Goal: Complete application form: Complete application form

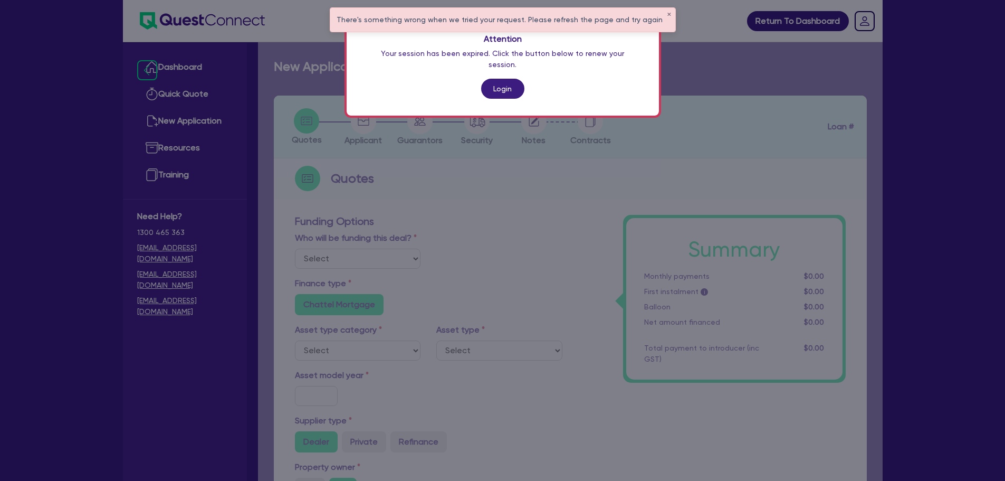
click at [492, 79] on link "Login" at bounding box center [502, 89] width 43 height 20
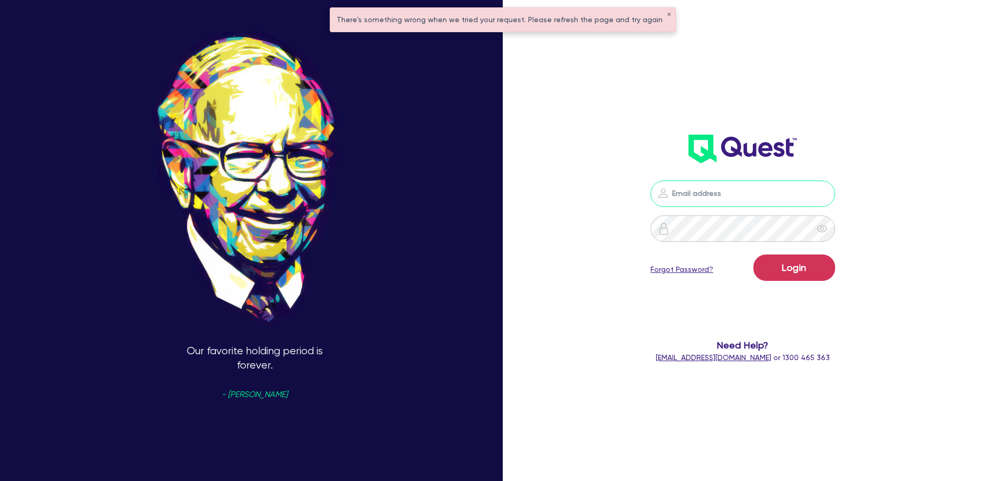
type input "[PERSON_NAME][EMAIL_ADDRESS][PERSON_NAME][DOMAIN_NAME]"
click at [812, 272] on button "Login" at bounding box center [794, 267] width 82 height 26
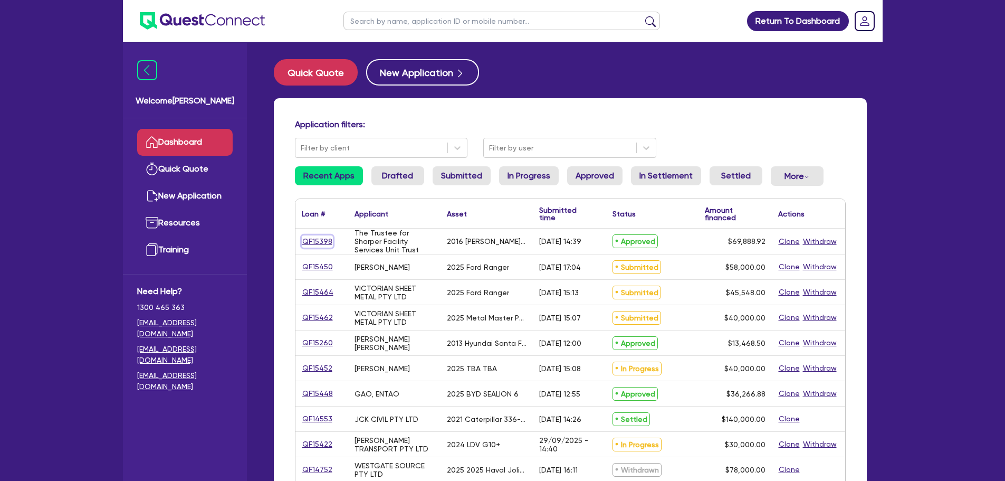
click at [323, 242] on link "QF15398" at bounding box center [317, 241] width 31 height 12
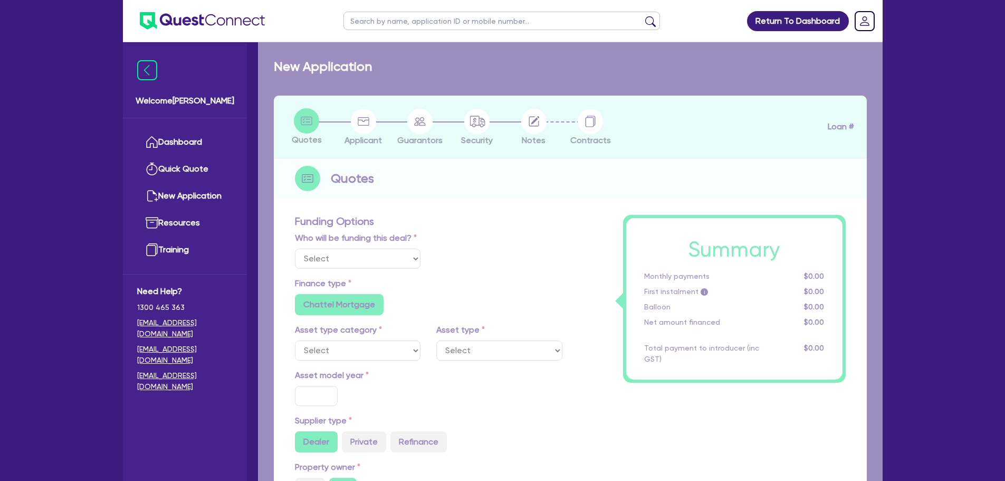
select select "Quest Finance - Own Book"
select select "CARS_AND_LIGHT_TRUCKS"
type input "2016"
radio input "false"
radio input "true"
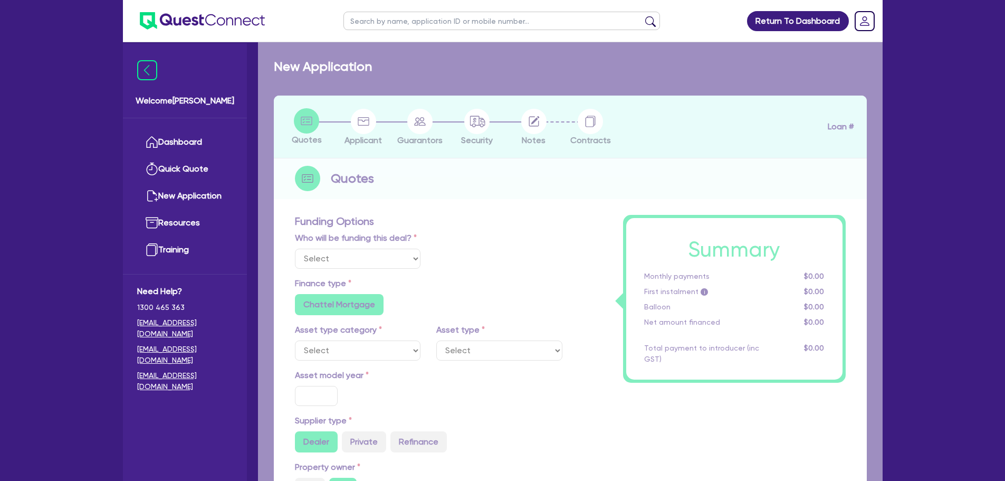
type input "69,888.92"
type input "10"
type input "6,988.89"
radio input "true"
type input "17.95"
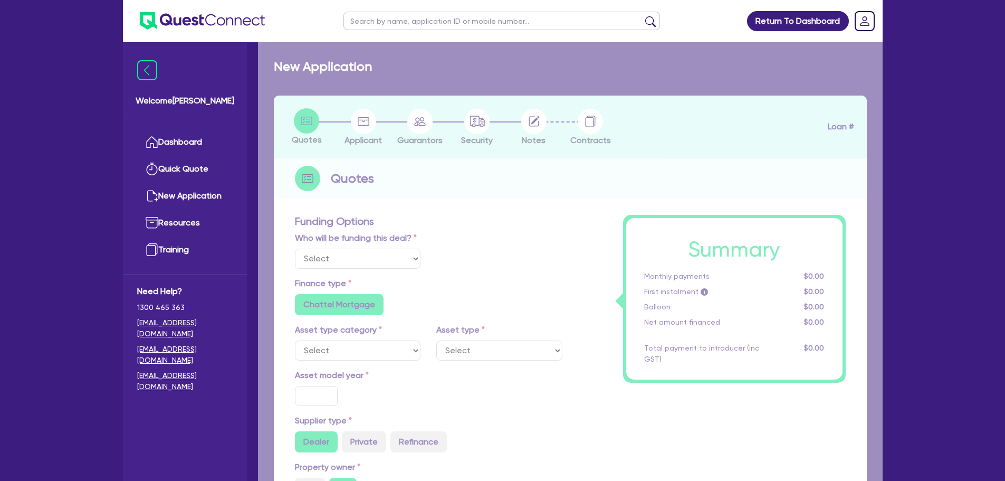
type input "900"
select select "PASSENGER_VEHICLES"
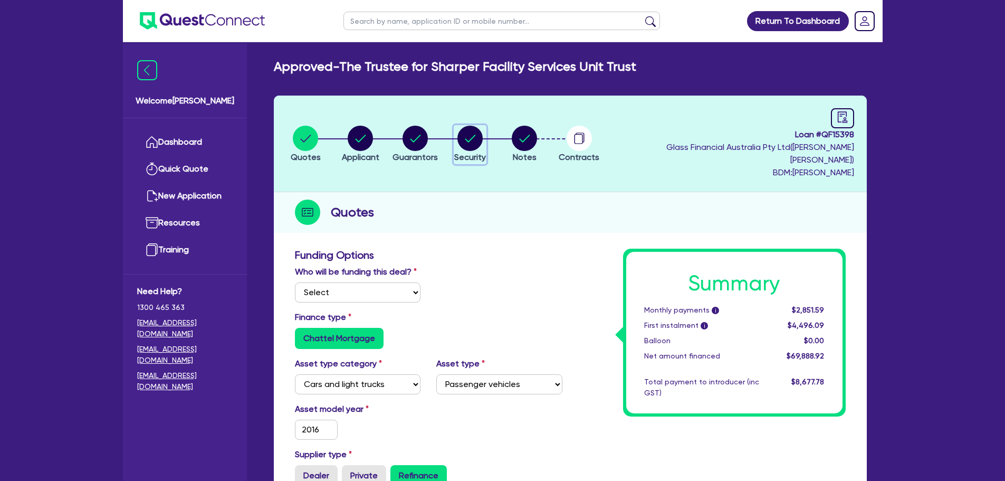
click at [471, 130] on circle "button" at bounding box center [469, 138] width 25 height 25
select select "CARS_AND_LIGHT_TRUCKS"
select select "PASSENGER_VEHICLES"
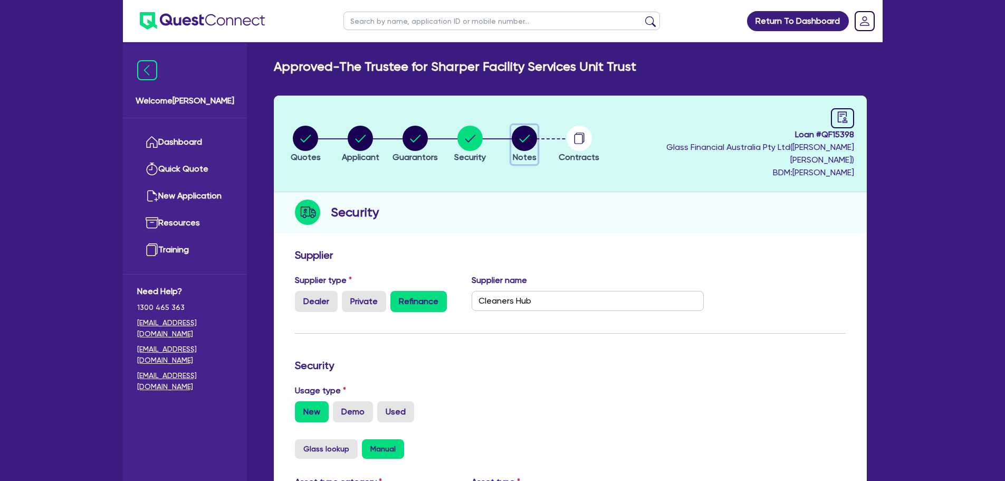
click at [531, 138] on circle "button" at bounding box center [524, 138] width 25 height 25
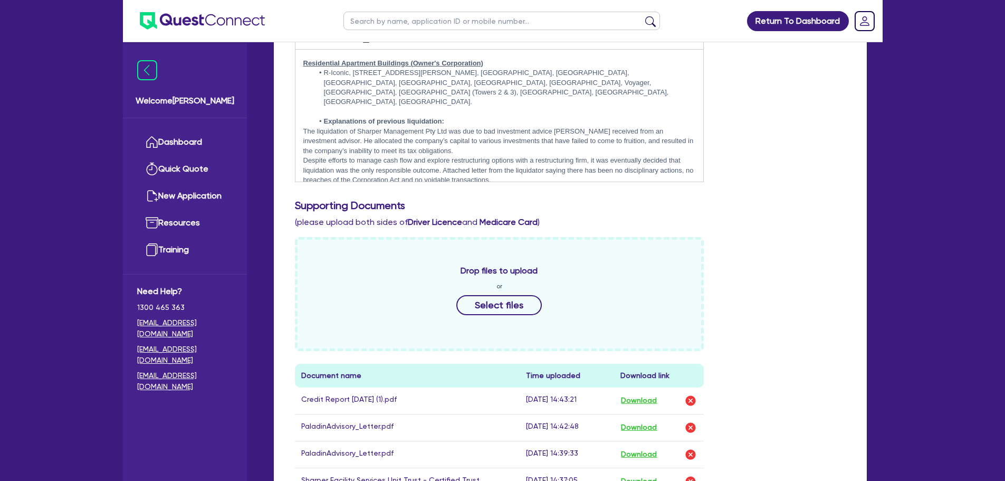
scroll to position [580, 0]
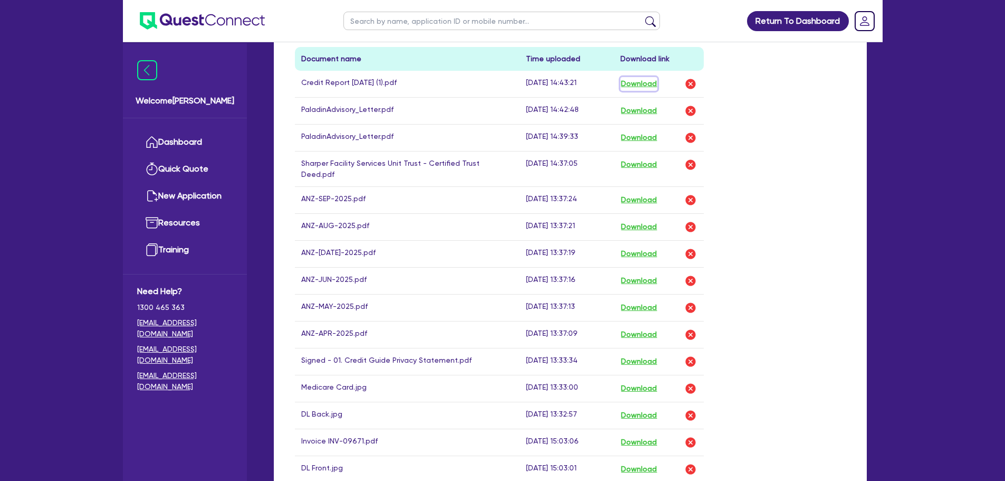
click at [636, 77] on button "Download" at bounding box center [638, 84] width 37 height 14
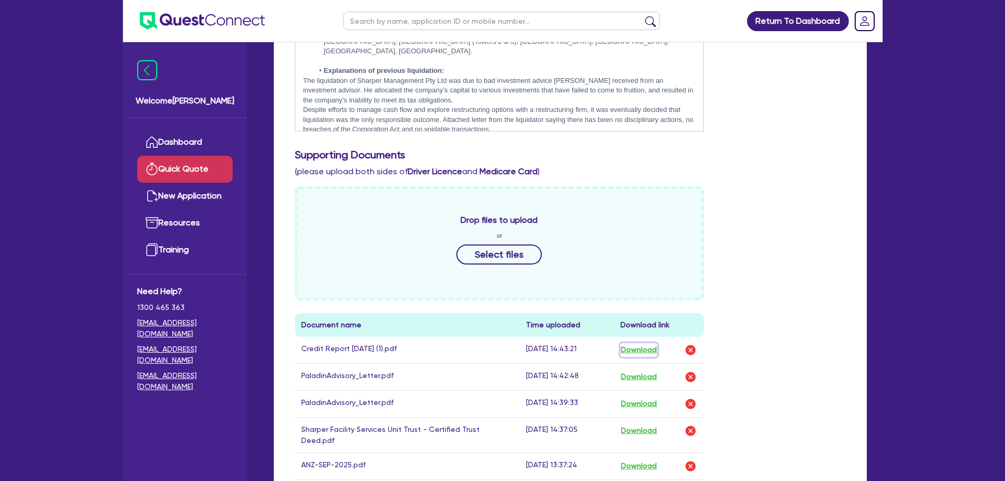
scroll to position [211, 0]
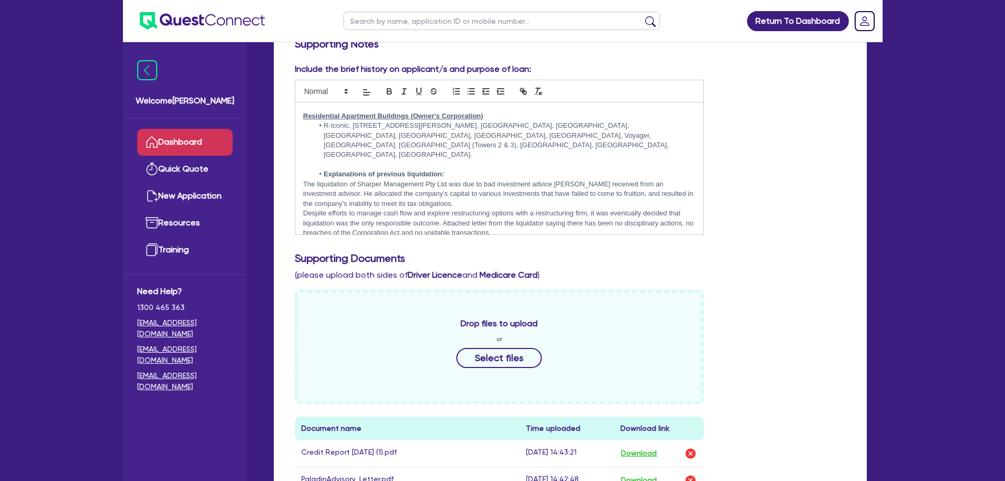
click at [173, 142] on link "Dashboard" at bounding box center [184, 142] width 95 height 27
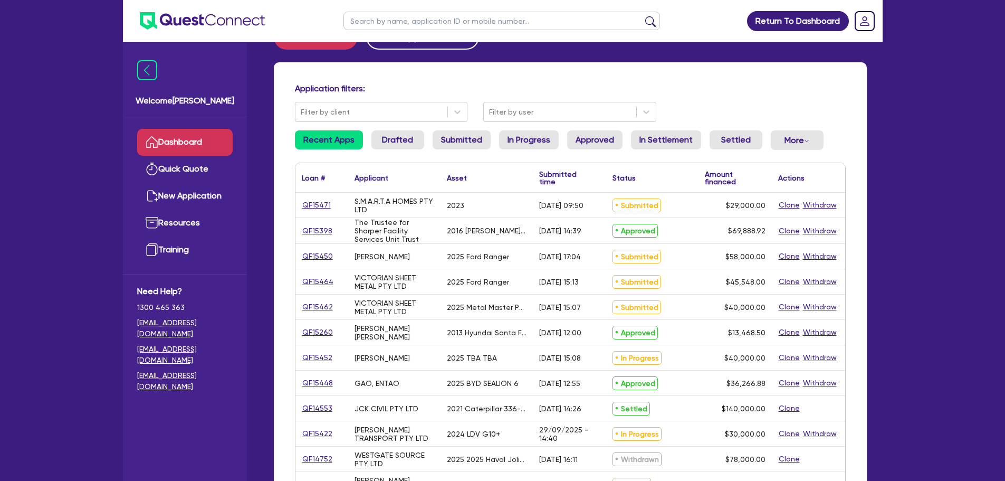
scroll to position [53, 0]
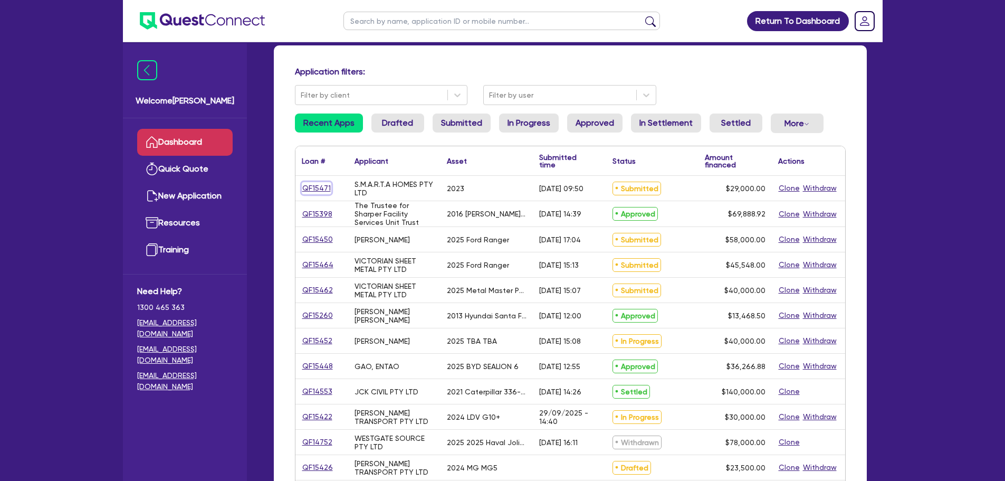
click at [319, 190] on link "QF15471" at bounding box center [317, 188] width 30 height 12
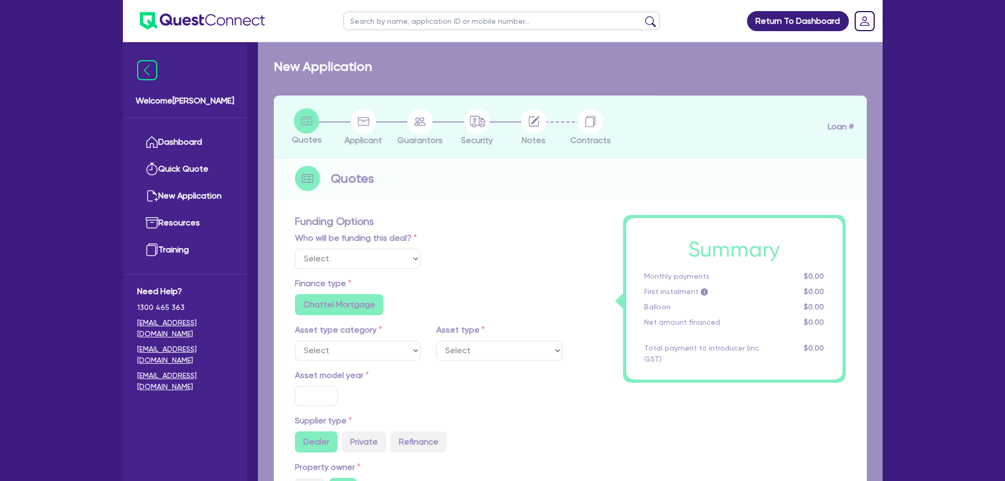
select select "Quest Finance - Own Book"
select select "CARS_AND_LIGHT_TRUCKS"
type input "2023"
radio input "true"
type input "29,000"
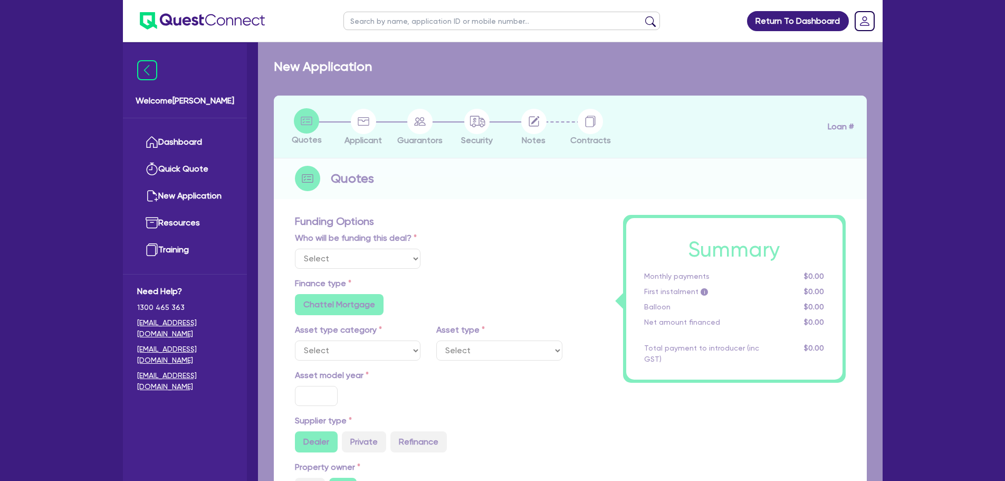
type input "10"
type input "2,900"
type input "17.95"
type input "1,200"
select select "PASSENGER_VEHICLES"
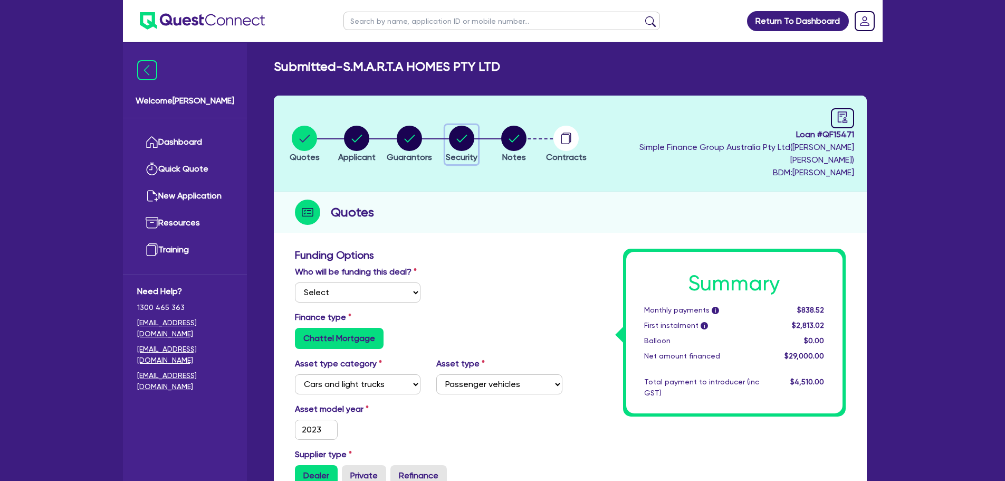
click at [474, 127] on circle "button" at bounding box center [461, 138] width 25 height 25
select select "CARS_AND_LIGHT_TRUCKS"
select select "PASSENGER_VEHICLES"
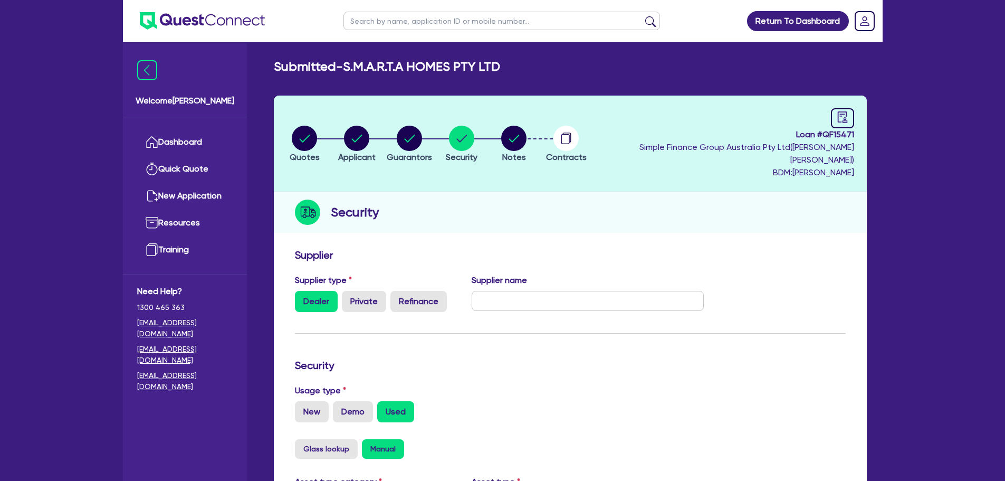
click at [515, 147] on li "Notes" at bounding box center [513, 143] width 52 height 37
click at [526, 140] on circle "button" at bounding box center [513, 138] width 25 height 25
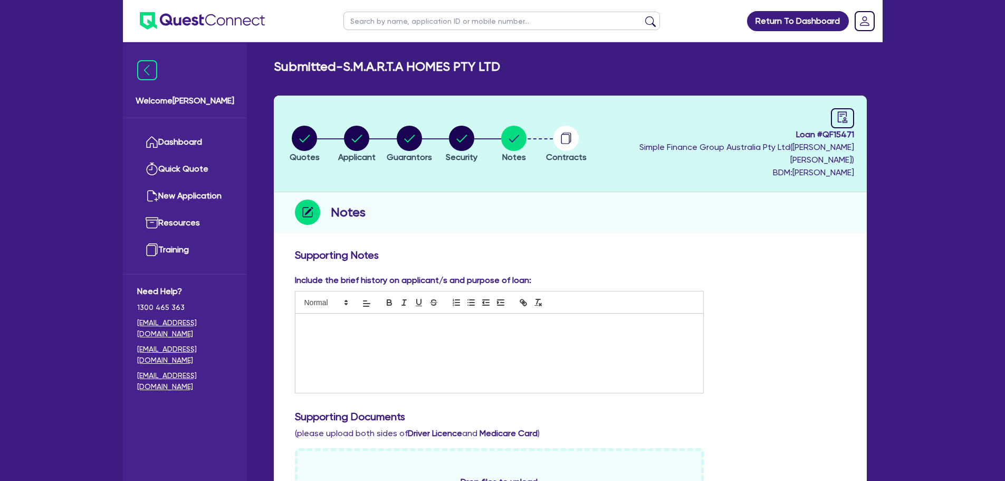
click at [323, 135] on li "Quotes" at bounding box center [305, 143] width 52 height 37
click at [314, 136] on circle "button" at bounding box center [304, 138] width 25 height 25
select select "Quest Finance - Own Book"
select select "CARS_AND_LIGHT_TRUCKS"
select select "PASSENGER_VEHICLES"
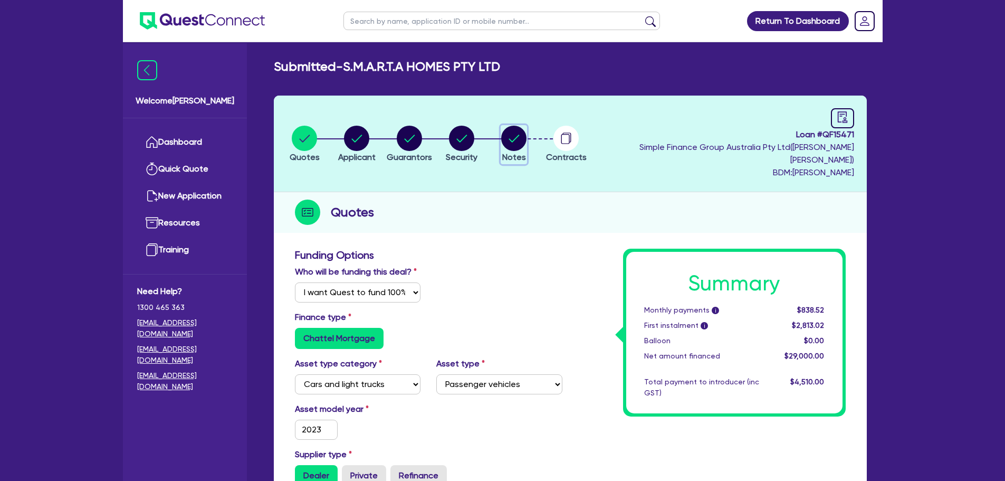
click at [526, 135] on circle "button" at bounding box center [513, 138] width 25 height 25
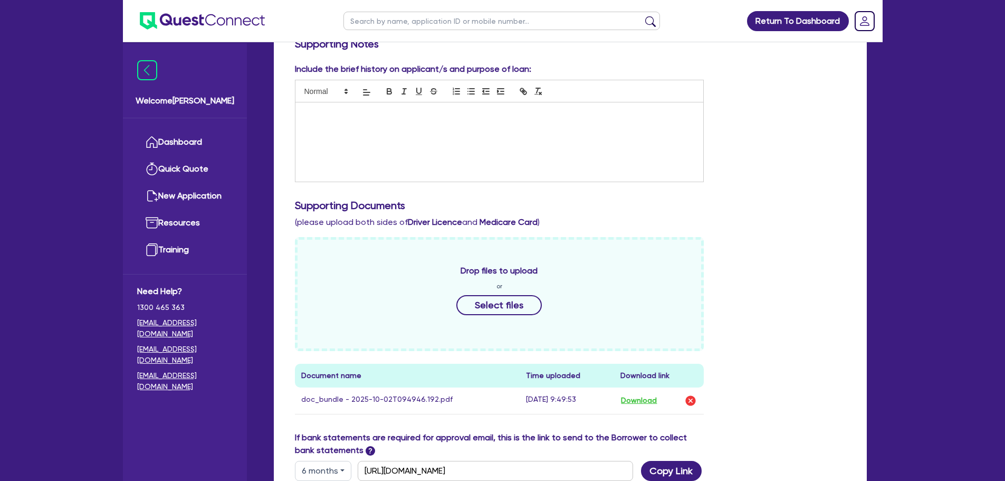
scroll to position [369, 0]
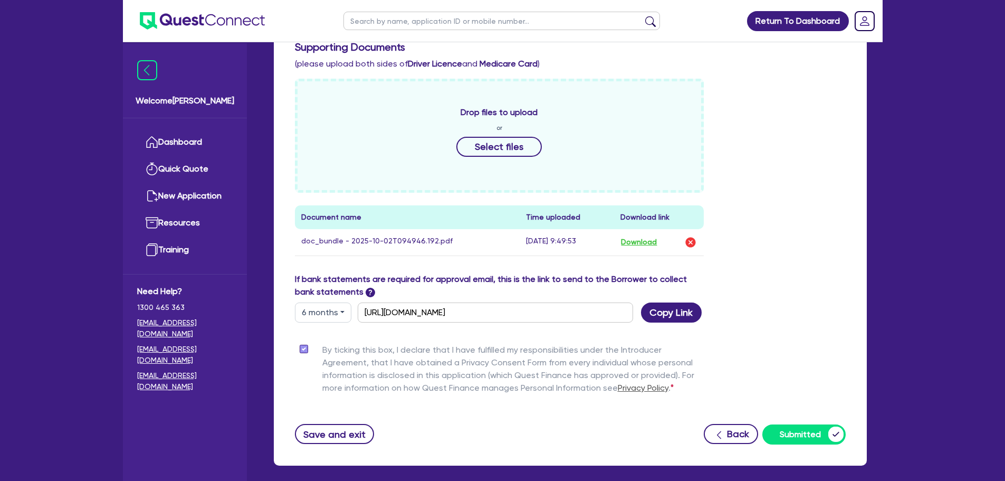
click at [406, 232] on td "doc_bundle - 2025-10-02T094946.192.pdf" at bounding box center [407, 242] width 225 height 27
click at [632, 235] on button "Download" at bounding box center [638, 242] width 37 height 14
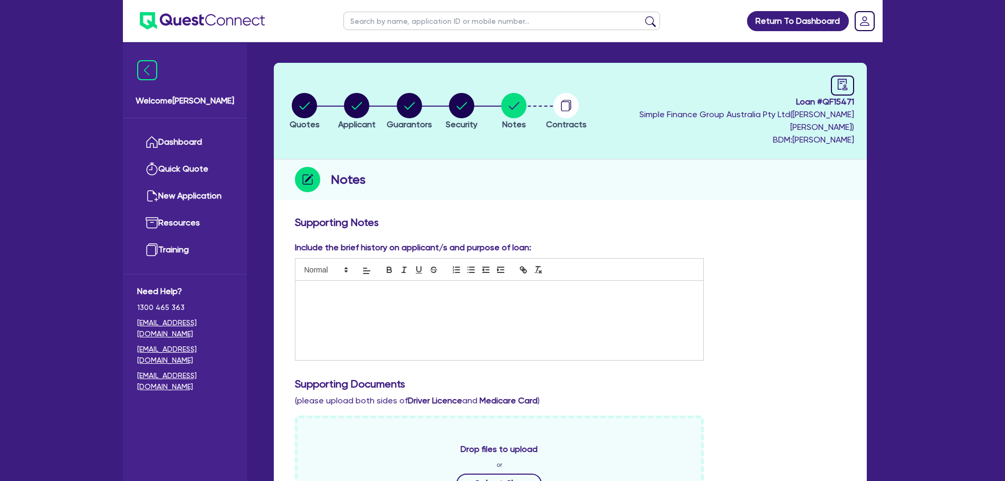
scroll to position [0, 0]
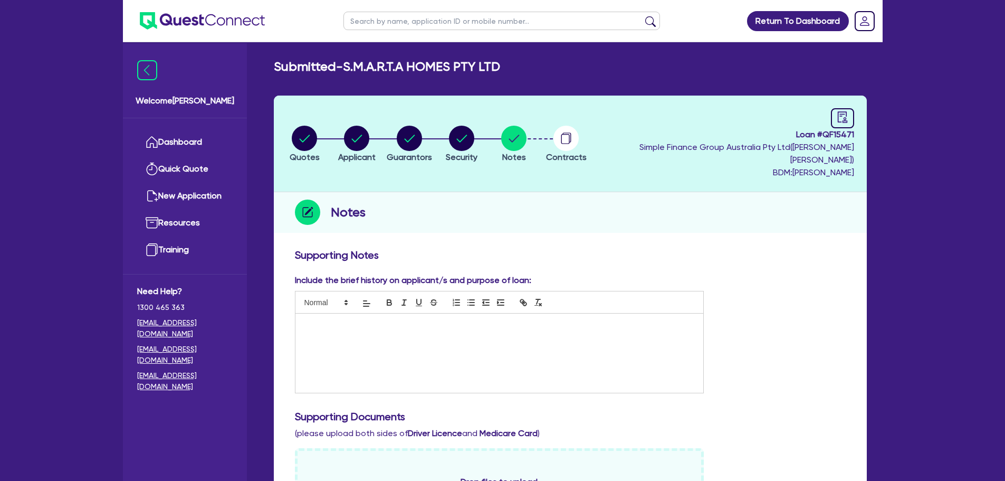
click at [946, 140] on div "Return To Dashboard Edit Profile Logout Welcome [PERSON_NAME] Dashboard Quick Q…" at bounding box center [502, 449] width 1005 height 899
click at [210, 149] on link "Dashboard" at bounding box center [184, 142] width 95 height 27
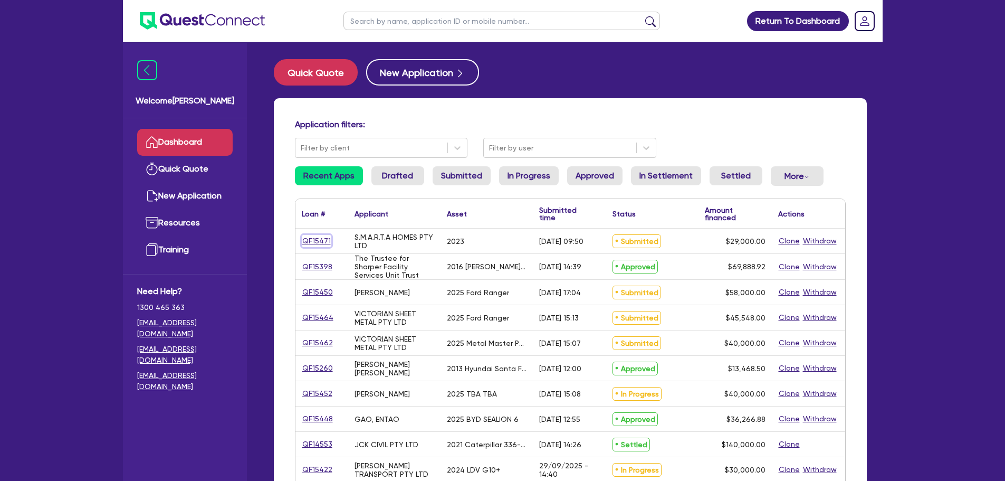
click at [317, 240] on link "QF15471" at bounding box center [317, 241] width 30 height 12
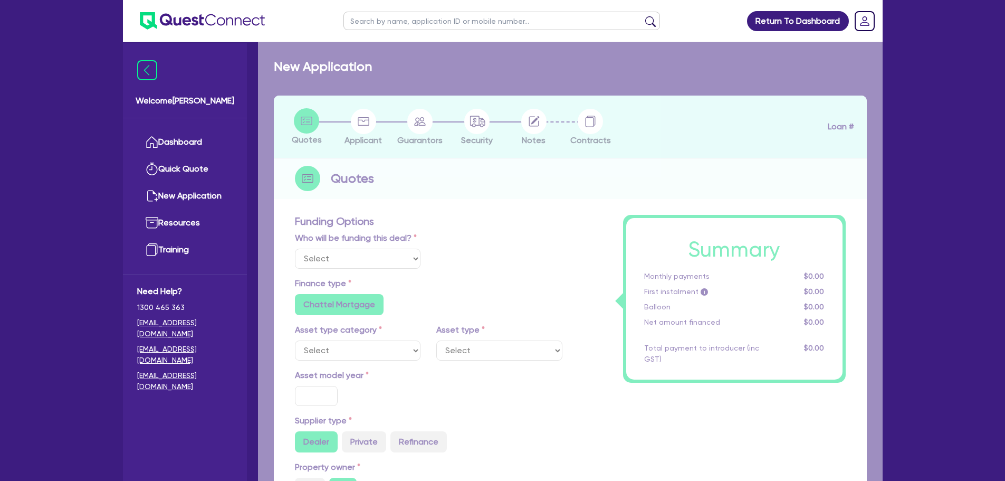
select select "Quest Finance - Own Book"
select select "CARS_AND_LIGHT_TRUCKS"
type input "2023"
radio input "true"
type input "29,000"
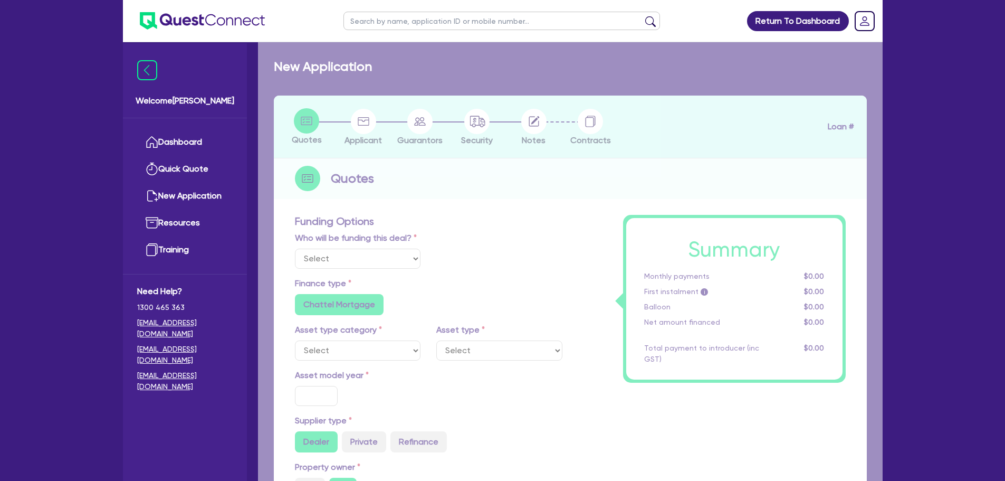
type input "10"
type input "2,900"
type input "17.95"
type input "1,200"
select select "PASSENGER_VEHICLES"
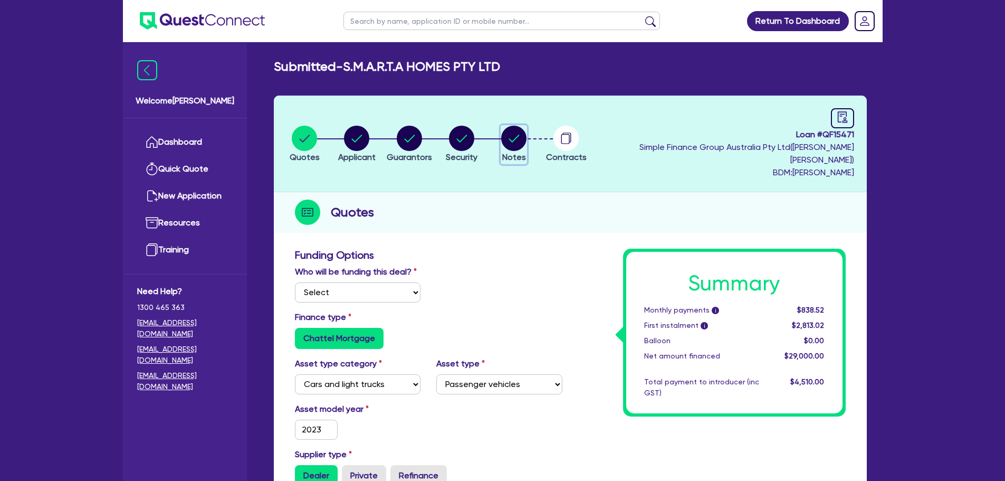
click at [526, 139] on circle "button" at bounding box center [513, 138] width 25 height 25
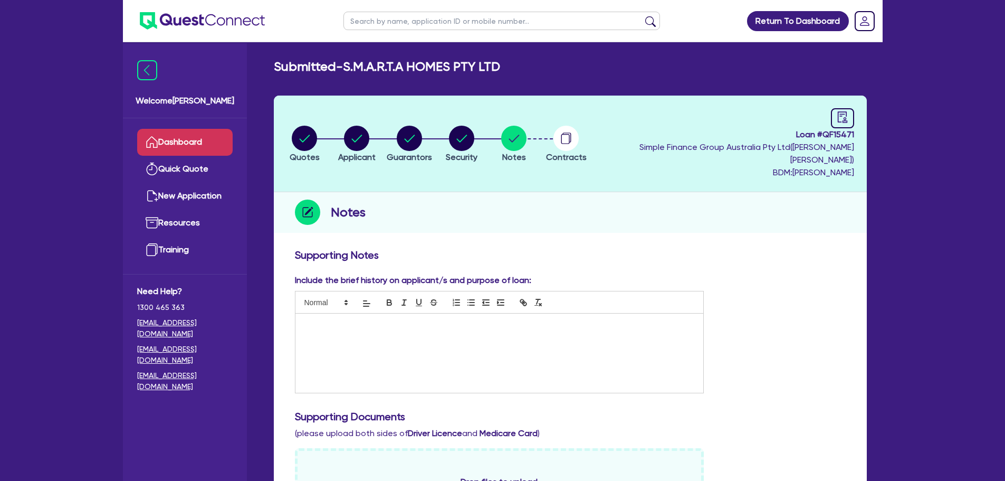
click at [195, 145] on link "Dashboard" at bounding box center [184, 142] width 95 height 27
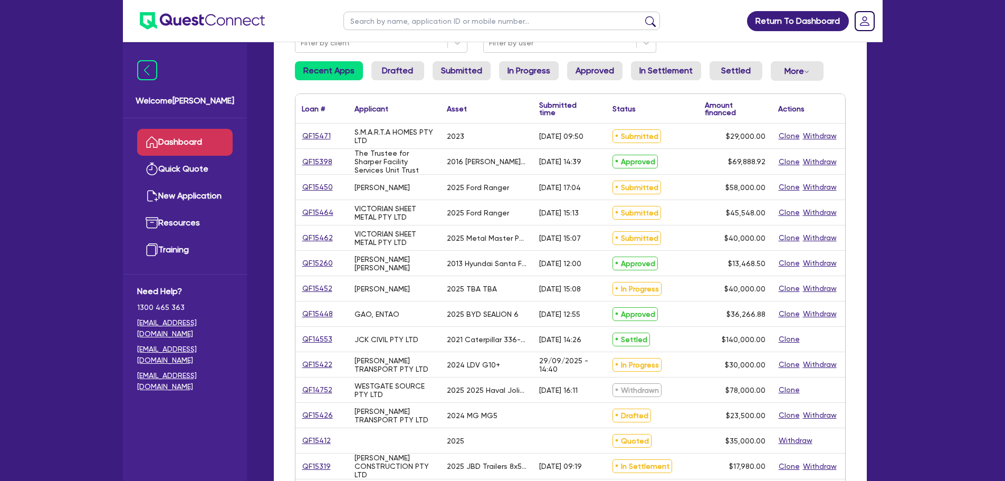
scroll to position [106, 0]
click at [203, 143] on link "Dashboard" at bounding box center [184, 142] width 95 height 27
click at [318, 135] on link "QF15471" at bounding box center [317, 135] width 30 height 12
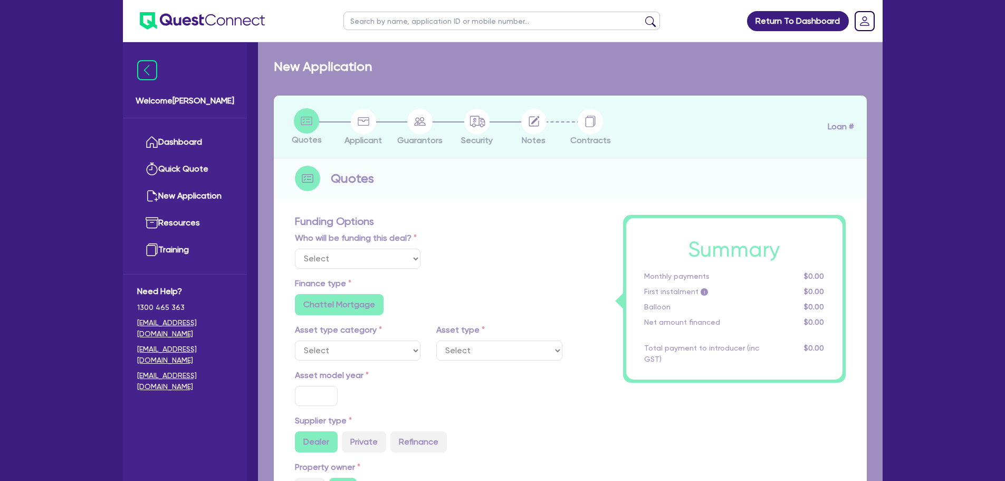
select select "Quest Finance - Own Book"
select select "CARS_AND_LIGHT_TRUCKS"
type input "2023"
radio input "true"
type input "29,000"
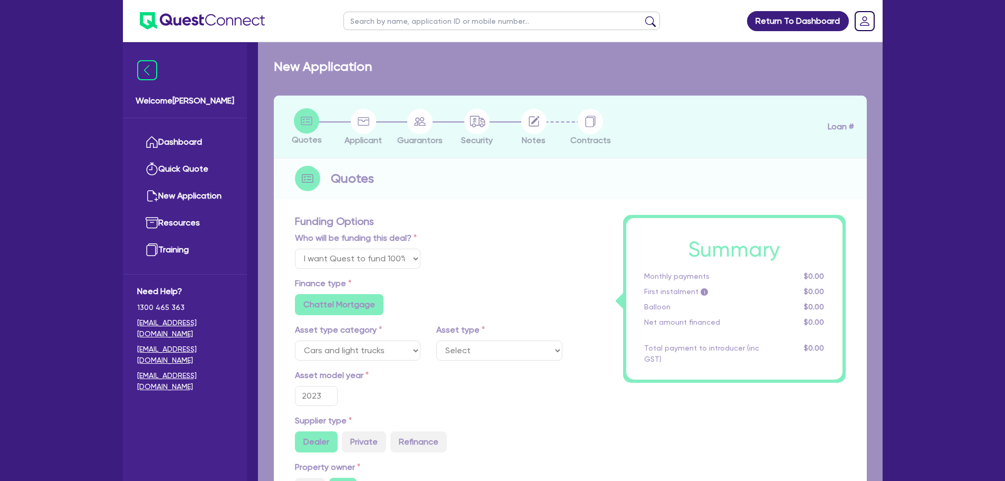
type input "10"
type input "2,900"
type input "17.95"
type input "1,200"
select select "PASSENGER_VEHICLES"
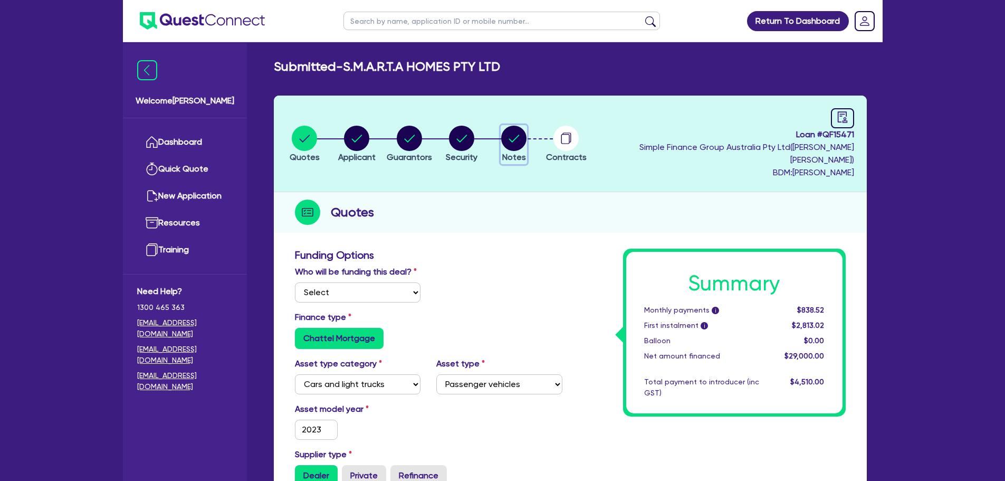
click at [526, 128] on circle "button" at bounding box center [513, 138] width 25 height 25
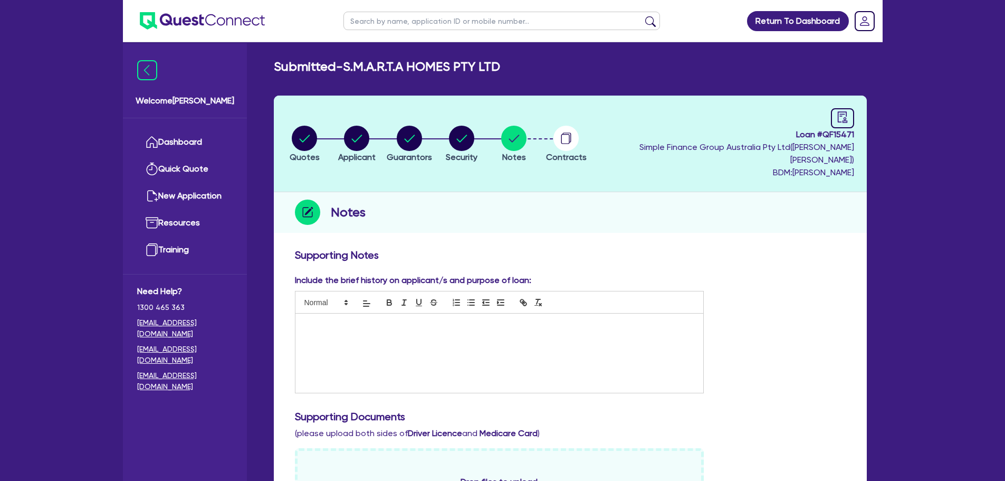
click at [323, 137] on li "Quotes" at bounding box center [305, 143] width 52 height 37
click at [313, 138] on circle "button" at bounding box center [304, 138] width 25 height 25
select select "Quest Finance - Own Book"
select select "CARS_AND_LIGHT_TRUCKS"
select select "PASSENGER_VEHICLES"
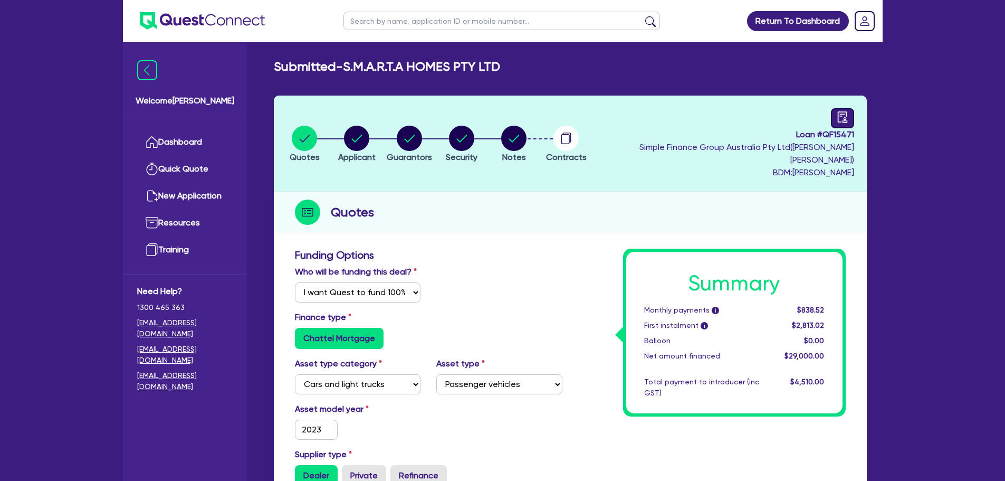
click at [845, 116] on icon "audit" at bounding box center [843, 117] width 12 height 12
select select "SUBMITTED_NEW"
select select "Quest Finance - Own Book"
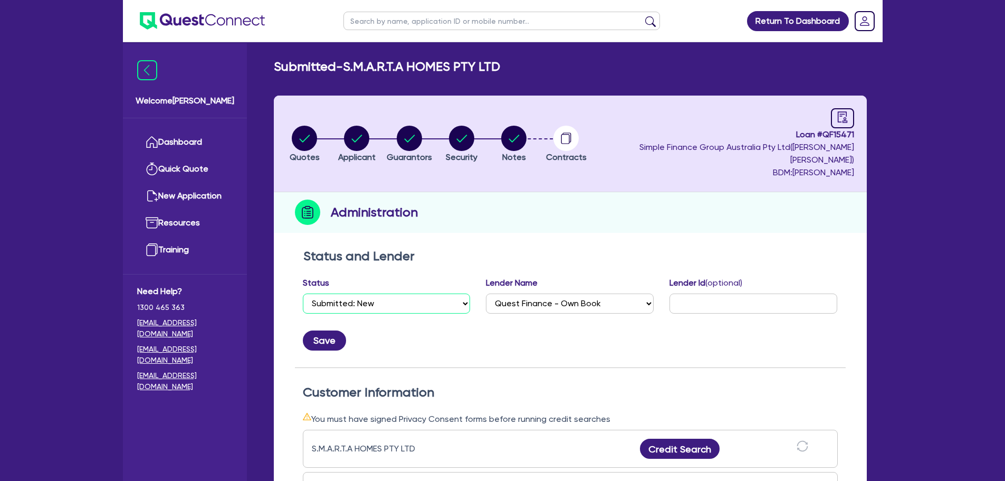
click at [433, 293] on select "Select Quoted Drafted: New Drafted: Amended Submitted: New Submitted: Amended I…" at bounding box center [387, 303] width 168 height 20
click at [408, 293] on select "Select Quoted Drafted: New Drafted: Amended Submitted: New Submitted: Amended I…" at bounding box center [387, 303] width 168 height 20
select select "DRAFTED_NEW"
click at [303, 293] on select "Select Quoted Drafted: New Drafted: Amended Submitted: New Submitted: Amended I…" at bounding box center [387, 303] width 168 height 20
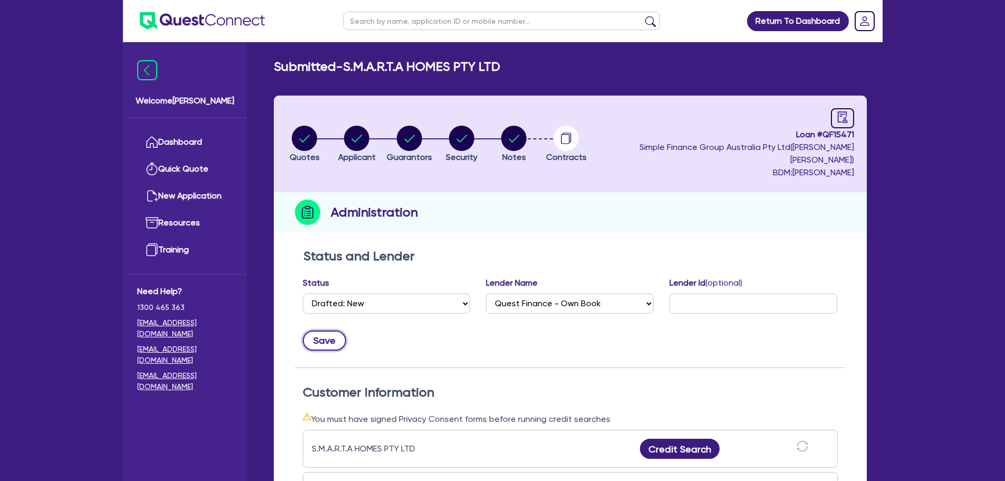
click at [317, 330] on button "Save" at bounding box center [324, 340] width 43 height 20
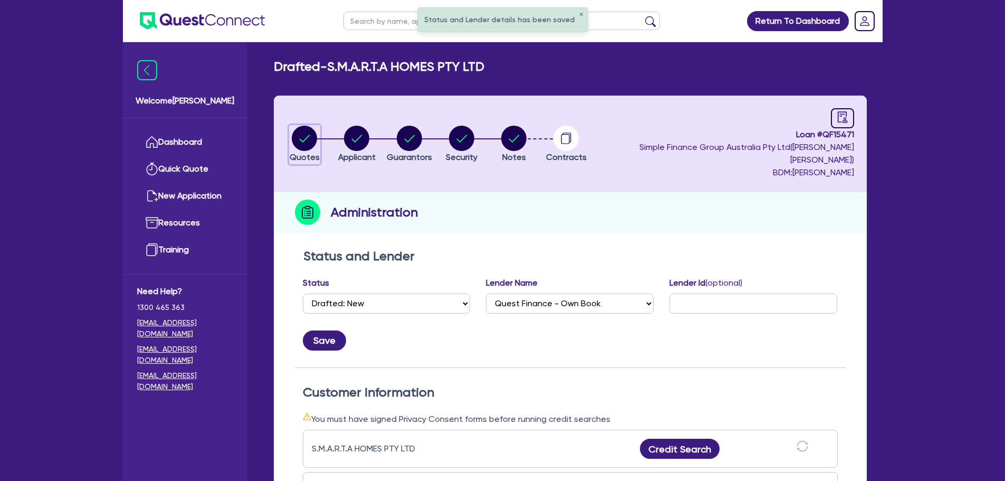
click at [313, 137] on circle "button" at bounding box center [304, 138] width 25 height 25
select select "Quest Finance - Own Book"
select select "CARS_AND_LIGHT_TRUCKS"
select select "PASSENGER_VEHICLES"
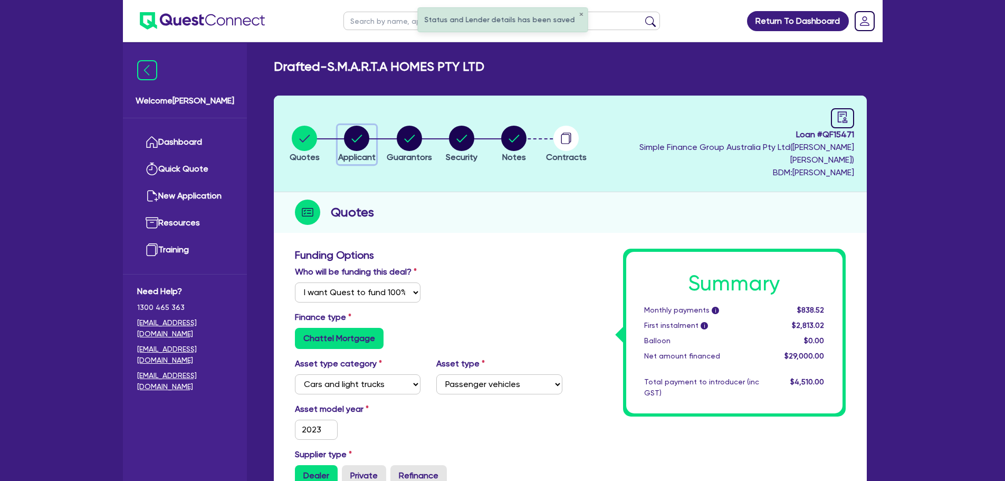
click at [369, 134] on circle "button" at bounding box center [356, 138] width 25 height 25
select select "COMPANY"
select select "RETAIL_WHOLESALE_TRADE"
select select "FURNITURE_HOUSEWARES"
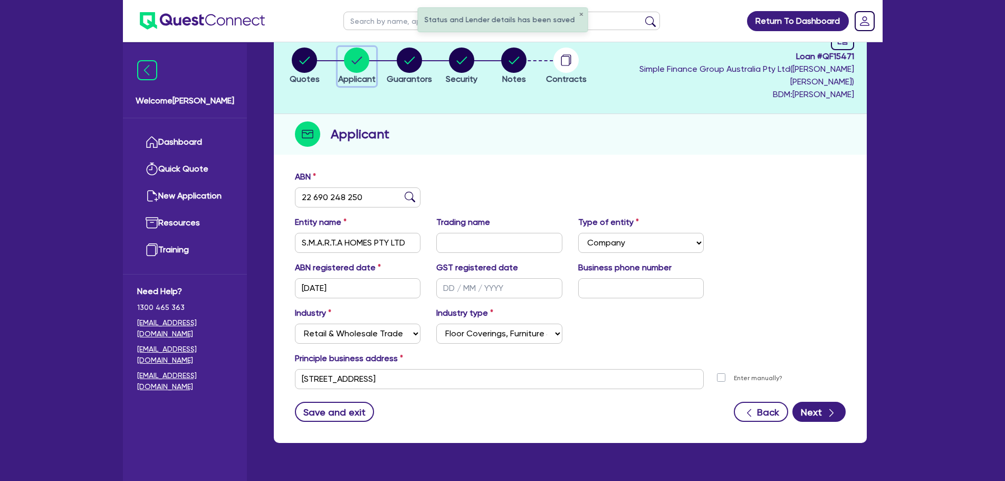
scroll to position [92, 0]
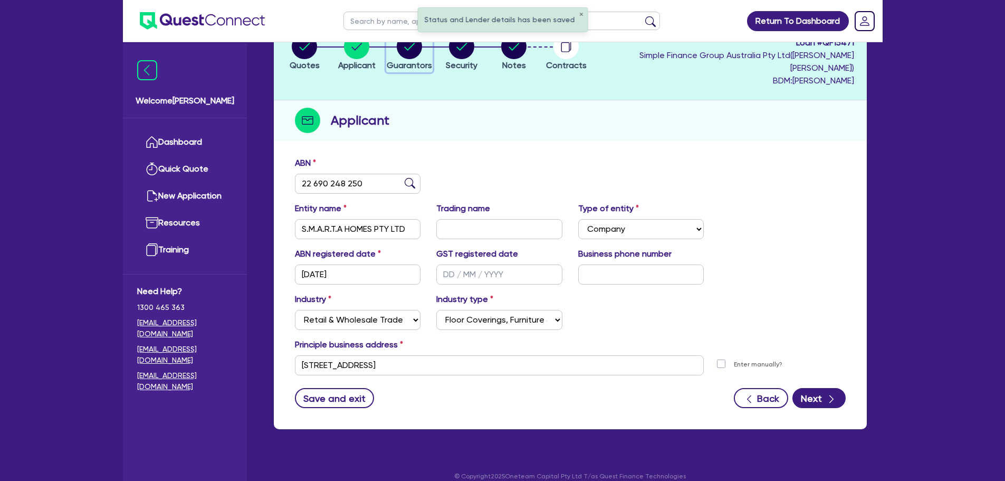
click at [409, 49] on icon "button" at bounding box center [409, 46] width 25 height 25
select select "MRS"
select select "[GEOGRAPHIC_DATA]"
select select "MARRIED"
select select "PROPERTY"
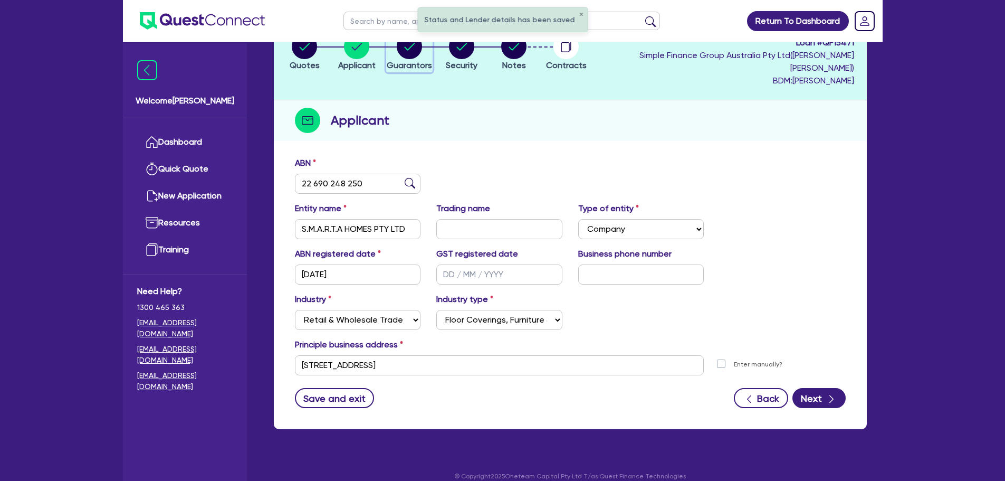
select select "PROPERTY"
select select "CASH"
select select "HOUSEHOLD_PERSONAL"
select select "VEHICLE"
select select "OTHER"
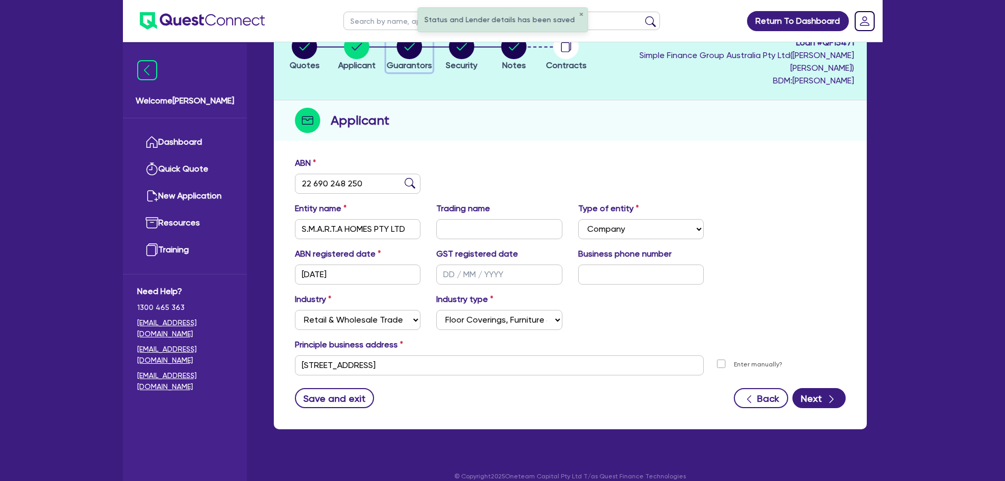
select select "MORTGAGE"
select select "CREDIT_CARD"
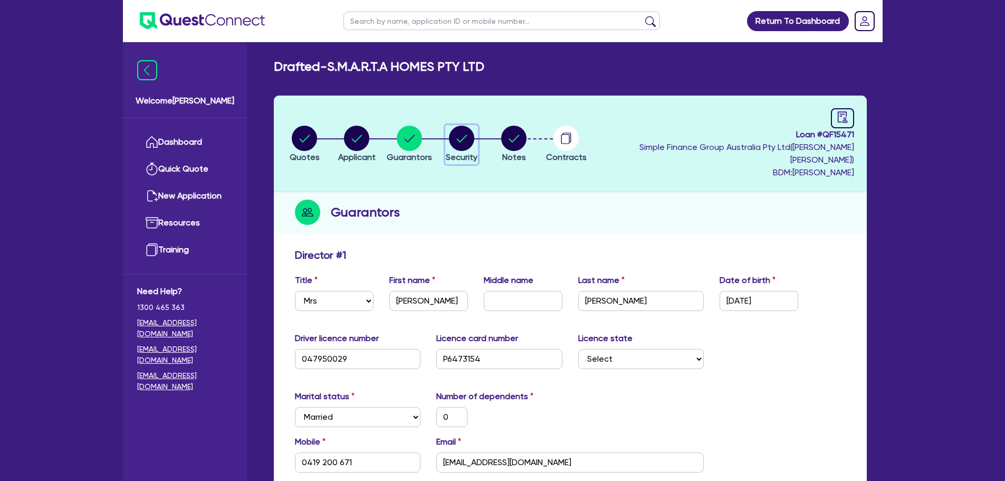
click at [474, 139] on circle "button" at bounding box center [461, 138] width 25 height 25
select select "CARS_AND_LIGHT_TRUCKS"
select select "PASSENGER_VEHICLES"
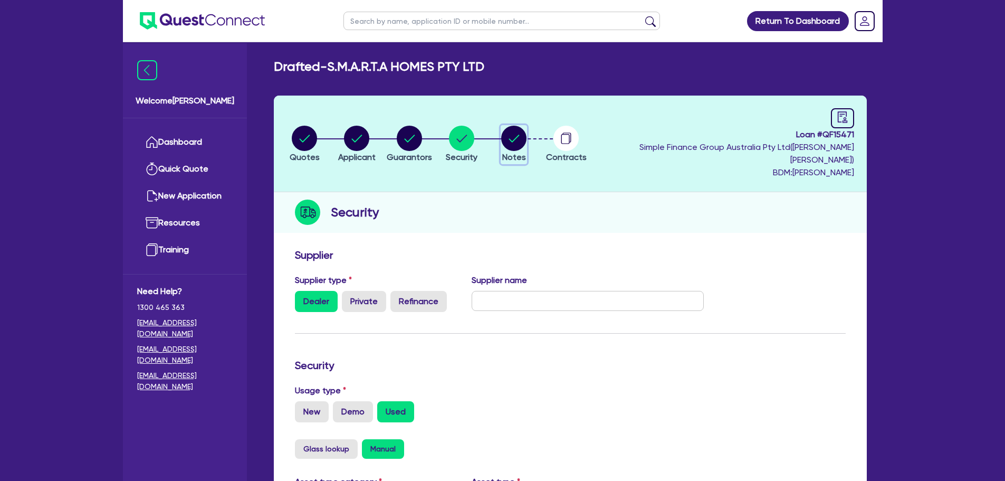
click at [526, 130] on circle "button" at bounding box center [513, 138] width 25 height 25
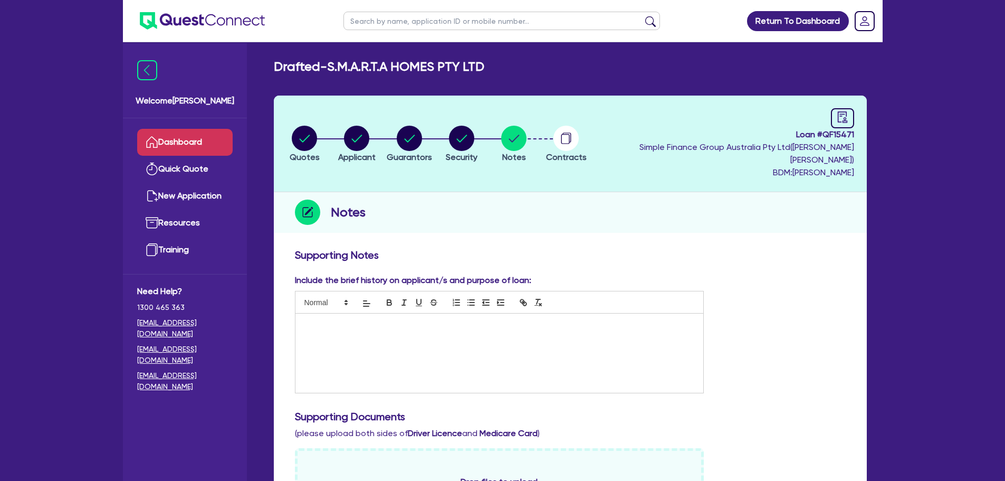
click at [190, 149] on link "Dashboard" at bounding box center [184, 142] width 95 height 27
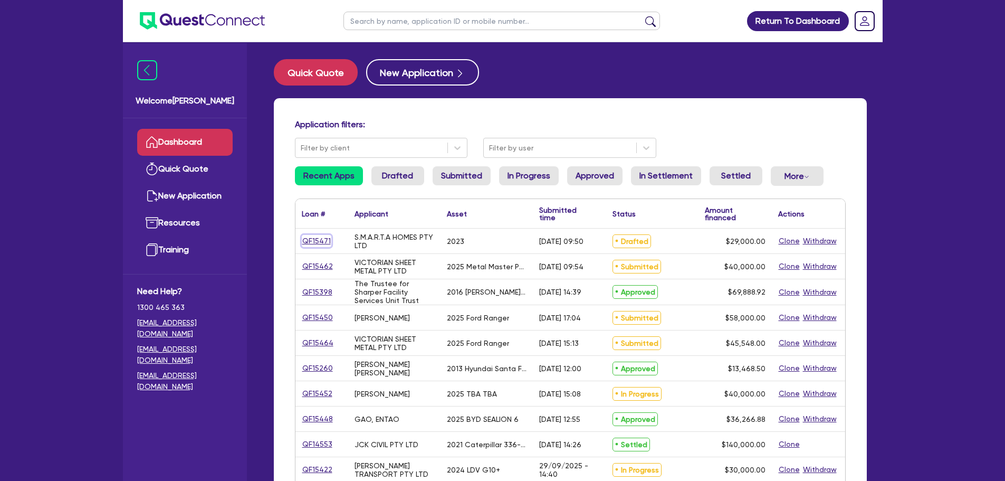
click at [317, 237] on link "QF15471" at bounding box center [317, 241] width 30 height 12
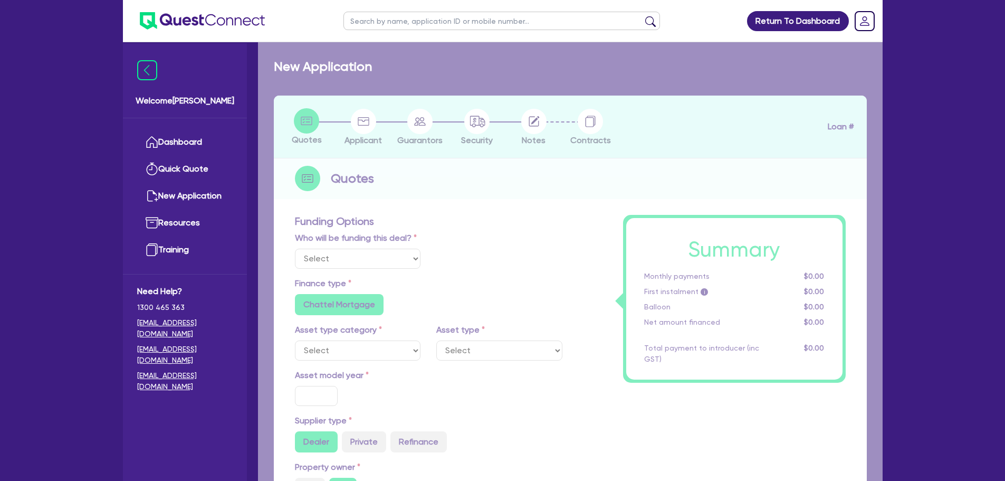
select select "Quest Finance - Own Book"
select select "CARS_AND_LIGHT_TRUCKS"
type input "2023"
radio input "true"
type input "29,000"
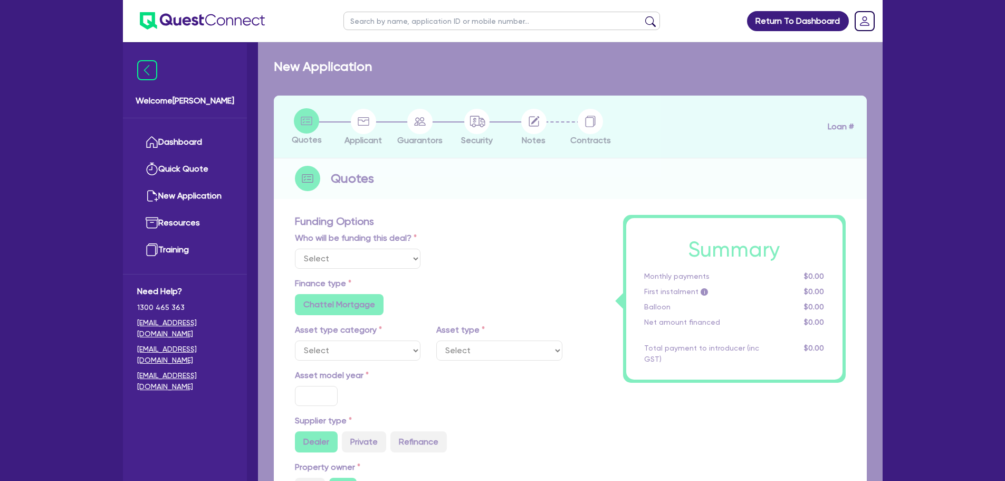
type input "10"
type input "2,900"
type input "17.95"
type input "1,200"
select select "PASSENGER_VEHICLES"
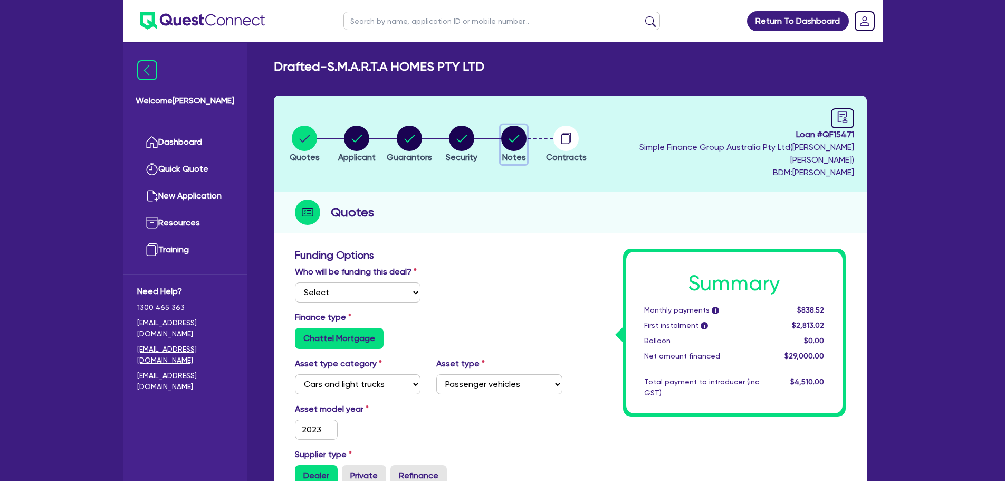
click at [526, 127] on circle "button" at bounding box center [513, 138] width 25 height 25
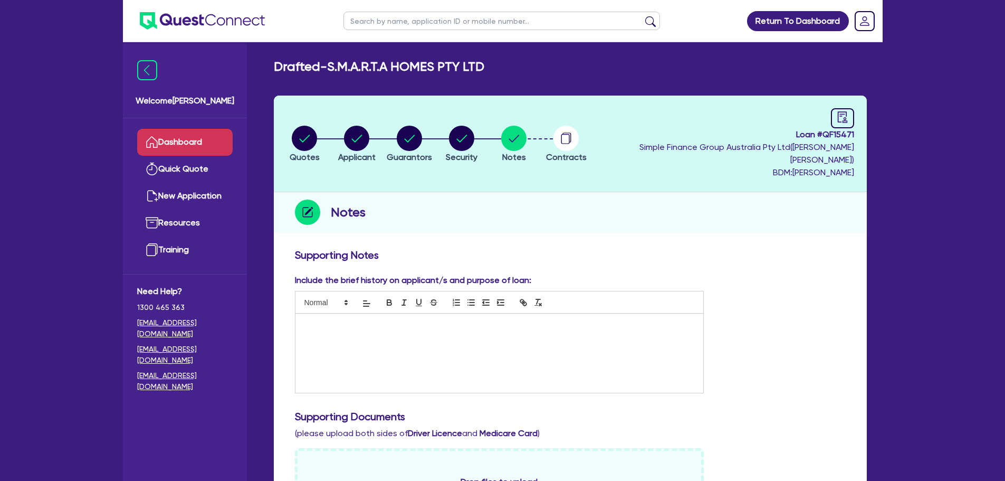
click at [211, 143] on link "Dashboard" at bounding box center [184, 142] width 95 height 27
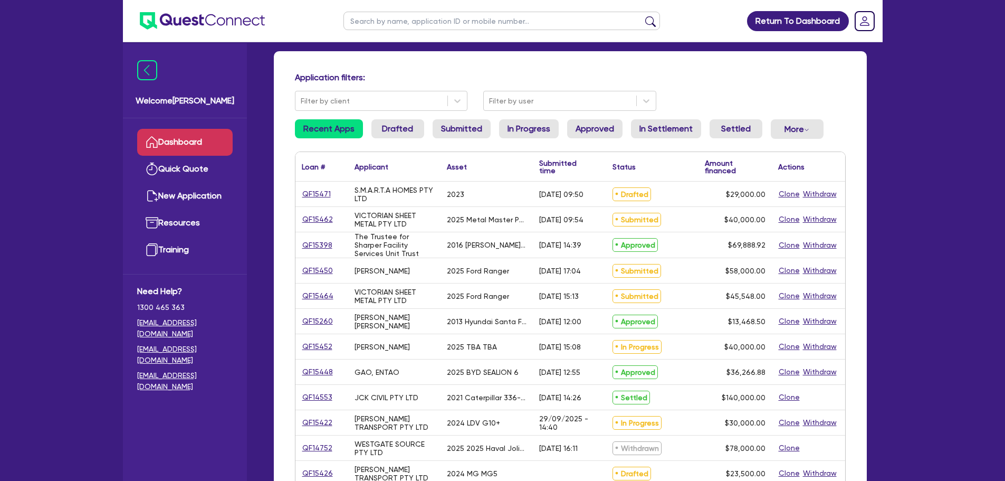
scroll to position [106, 0]
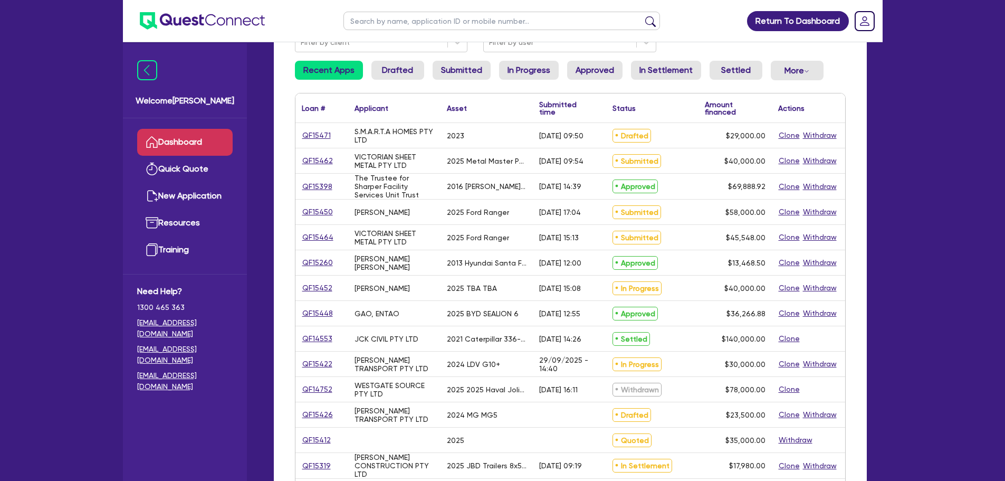
click at [186, 136] on link "Dashboard" at bounding box center [184, 142] width 95 height 27
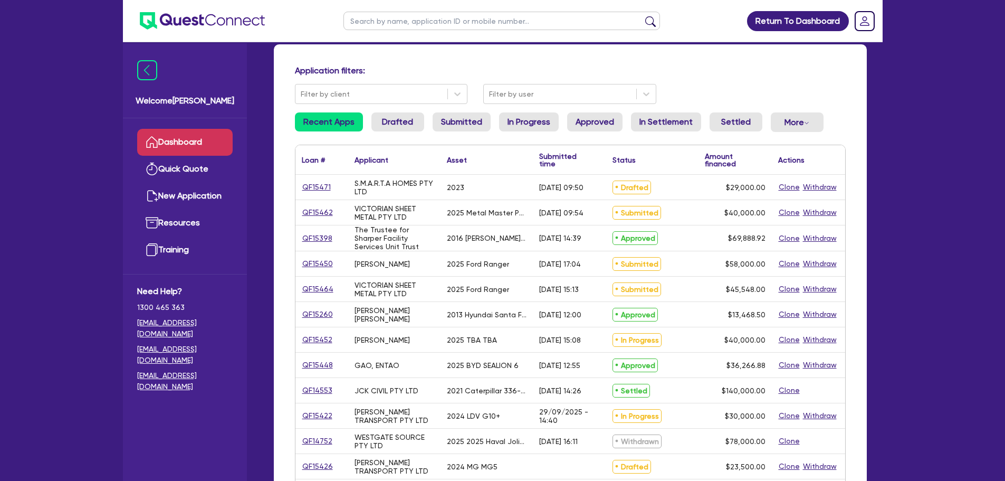
scroll to position [53, 0]
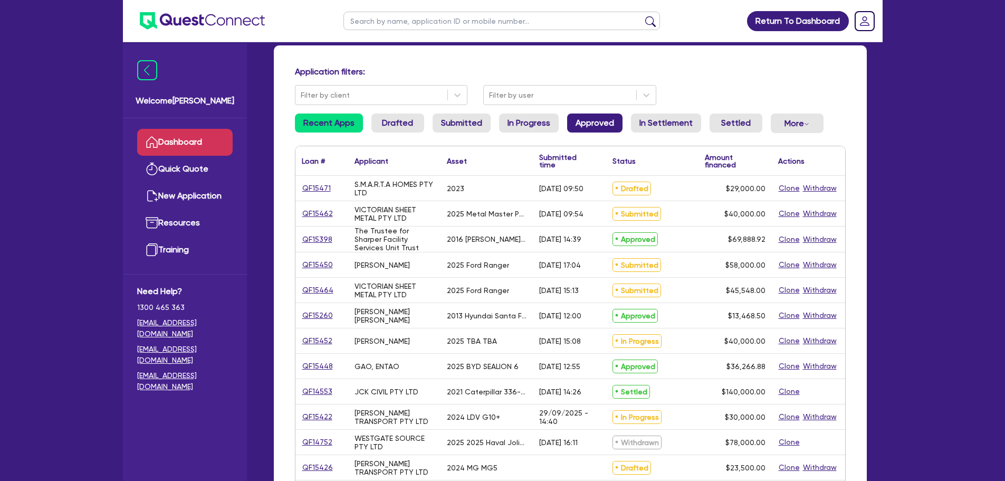
click at [609, 126] on link "Approved" at bounding box center [594, 122] width 55 height 19
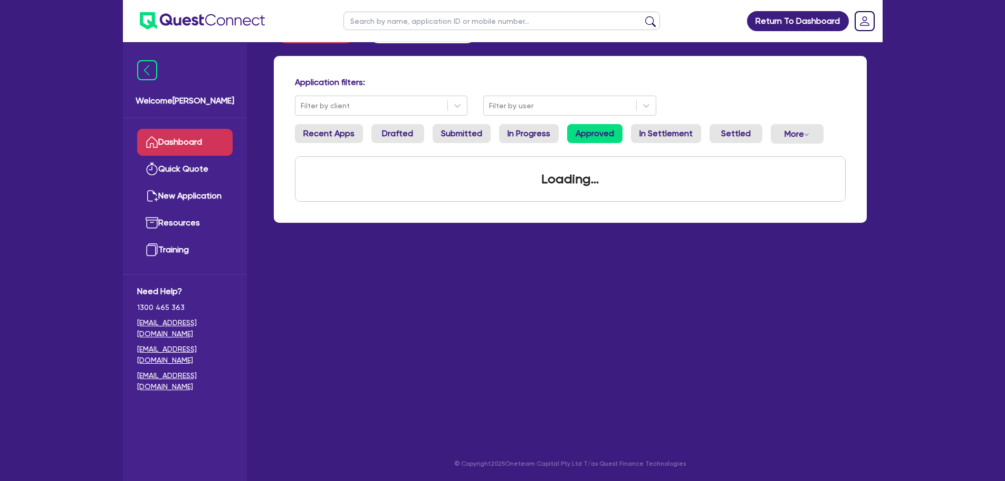
scroll to position [53, 0]
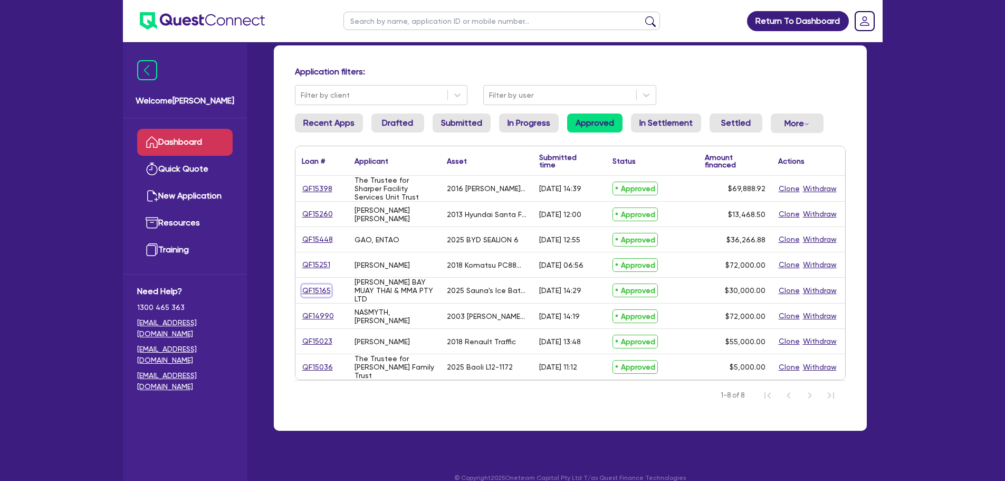
click at [319, 285] on link "QF15165" at bounding box center [317, 290] width 30 height 12
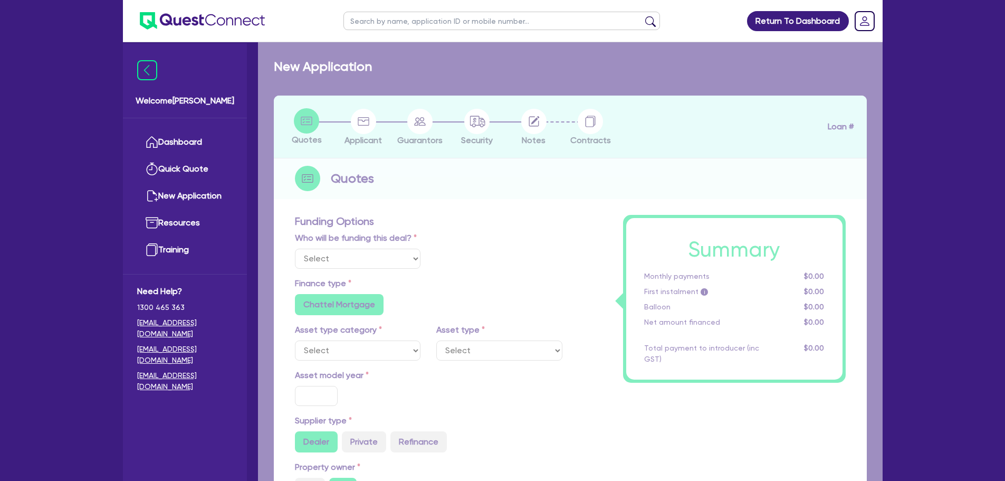
select select "Quest Finance - Own Book"
select select "SECONDARY_ASSETS"
type input "2025"
radio input "true"
type input "30,000"
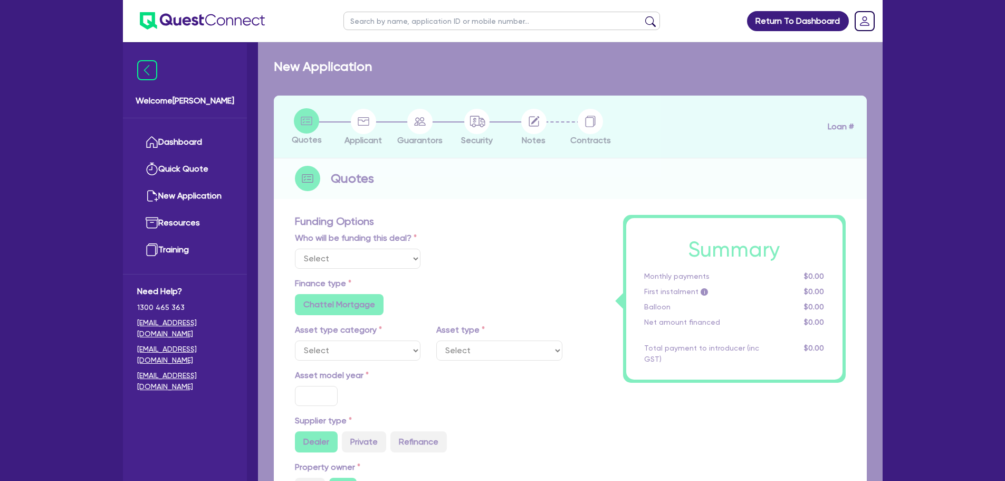
type input "7"
type input "2,100"
type input "17.95"
type input "850"
select select "OTHER"
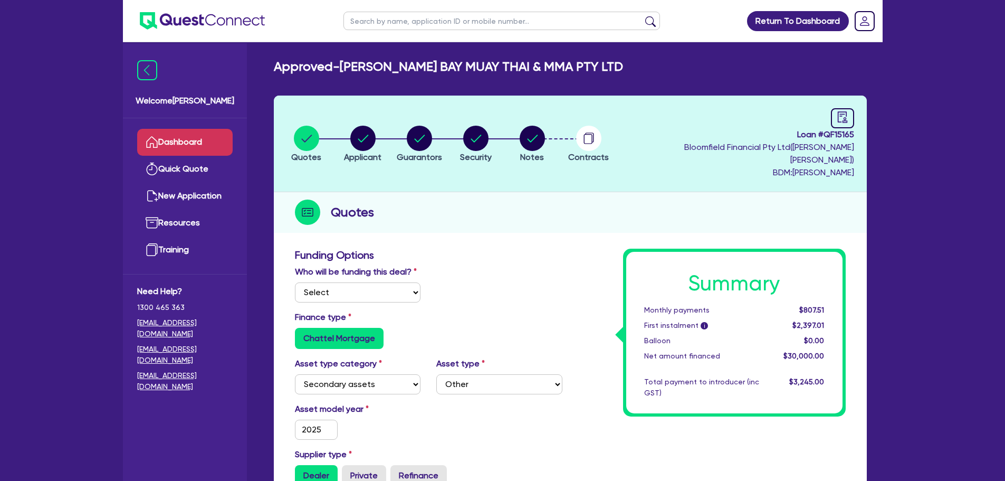
click at [174, 153] on link "Dashboard" at bounding box center [184, 142] width 95 height 27
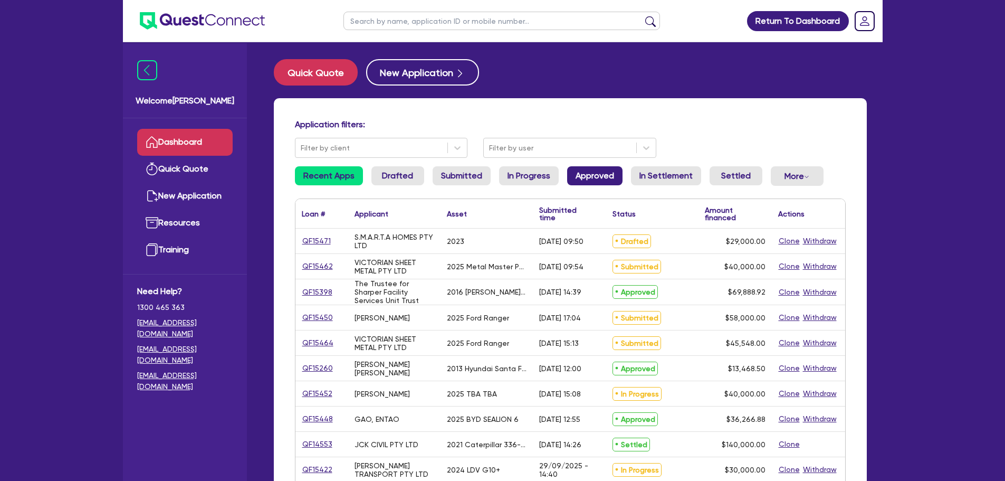
click at [609, 179] on link "Approved" at bounding box center [594, 175] width 55 height 19
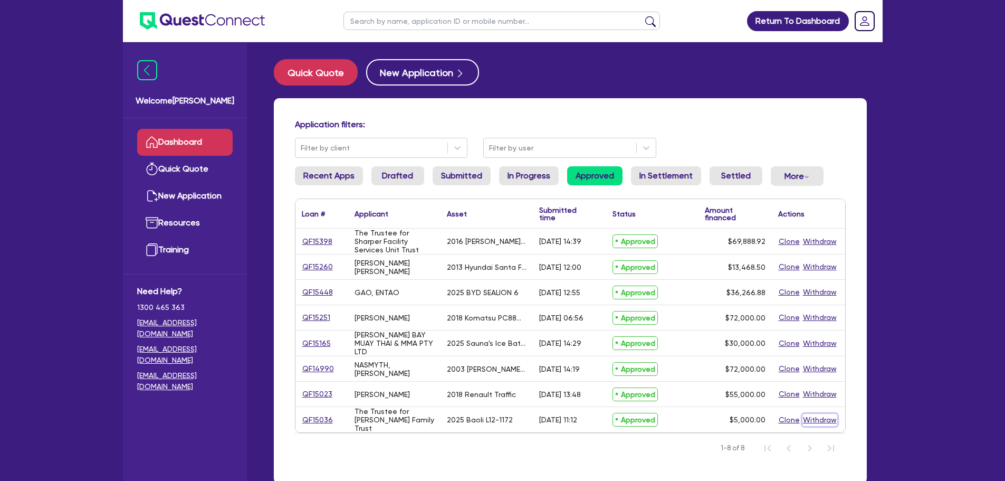
click at [819, 417] on button "Withdraw" at bounding box center [819, 420] width 35 height 12
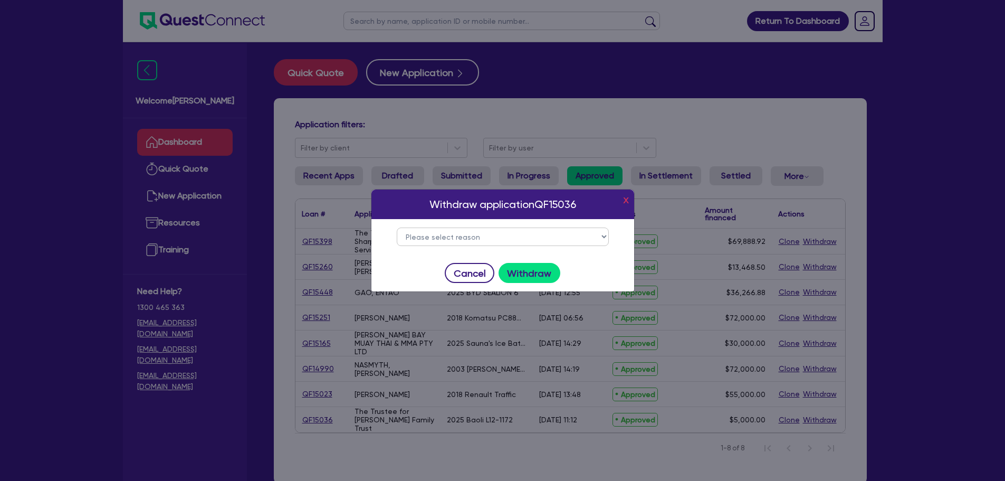
click at [555, 236] on select "Please select reason Change of mind Asset no longer available Alternative finan…" at bounding box center [503, 236] width 212 height 18
select select "5"
click at [397, 227] on select "Please select reason Change of mind Asset no longer available Alternative finan…" at bounding box center [503, 236] width 212 height 18
click at [523, 269] on button "Withdraw" at bounding box center [530, 273] width 62 height 20
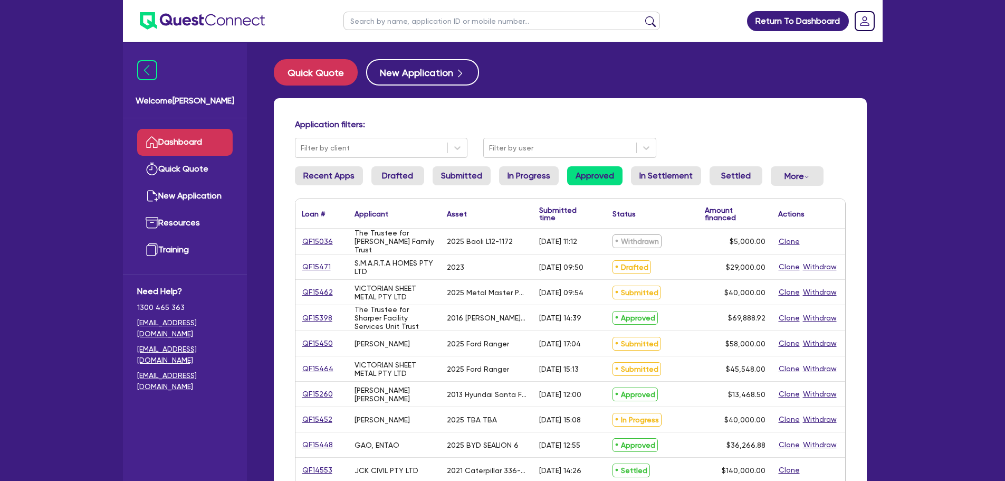
click at [598, 180] on link "Approved" at bounding box center [594, 175] width 55 height 19
click at [539, 178] on link "In Progress" at bounding box center [529, 175] width 60 height 19
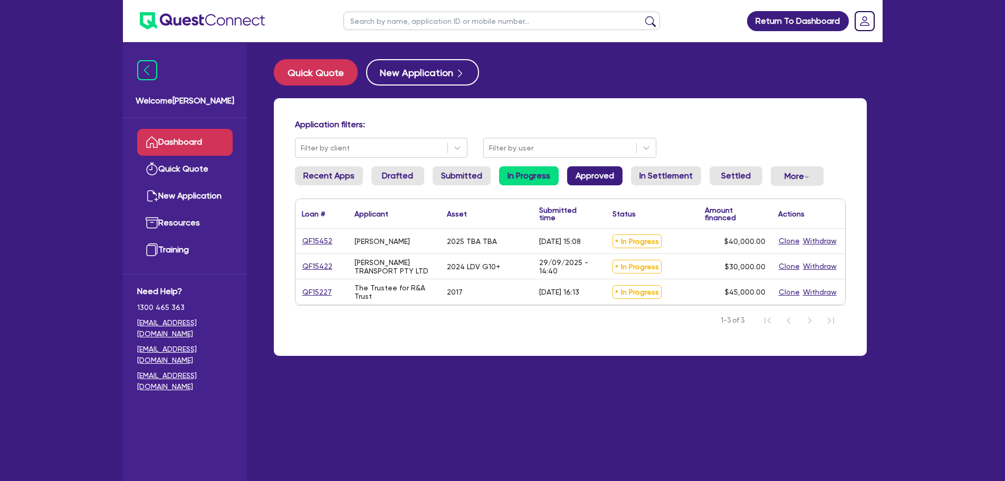
click at [585, 178] on link "Approved" at bounding box center [594, 175] width 55 height 19
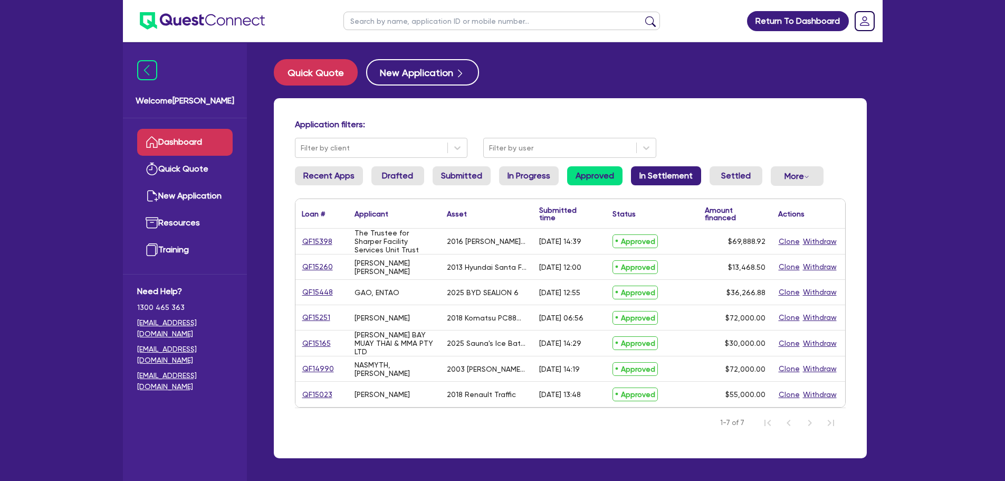
drag, startPoint x: 651, startPoint y: 184, endPoint x: 648, endPoint y: 175, distance: 9.3
click at [651, 184] on link "In Settlement" at bounding box center [666, 175] width 70 height 19
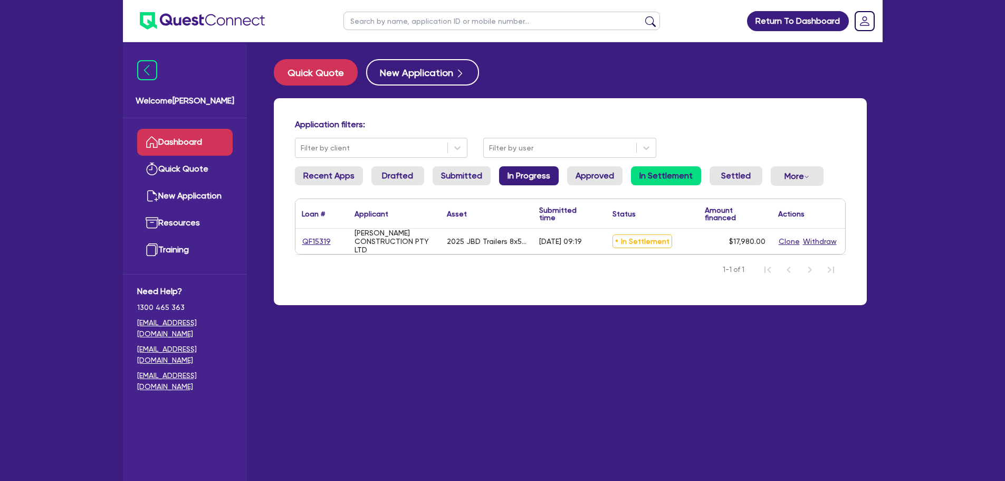
click at [531, 177] on link "In Progress" at bounding box center [529, 175] width 60 height 19
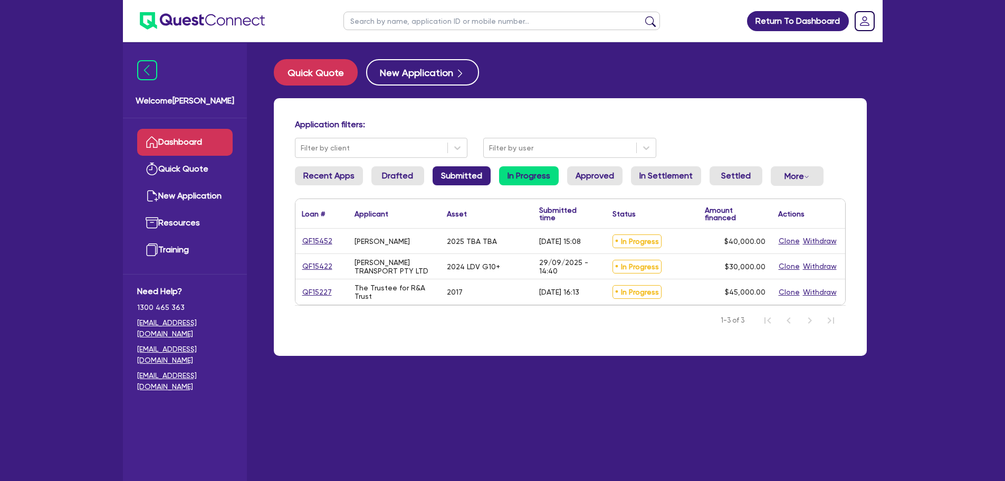
click at [450, 183] on link "Submitted" at bounding box center [462, 175] width 58 height 19
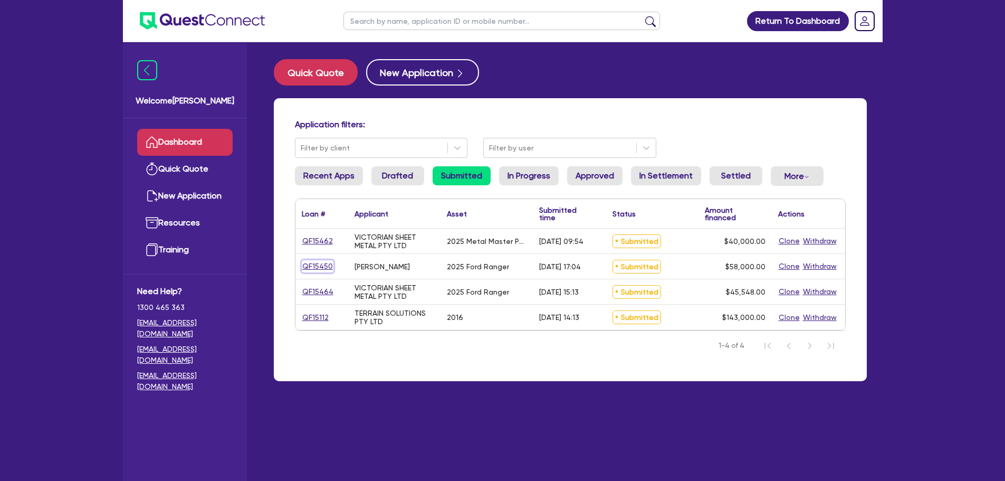
click at [304, 263] on link "QF15450" at bounding box center [318, 266] width 32 height 12
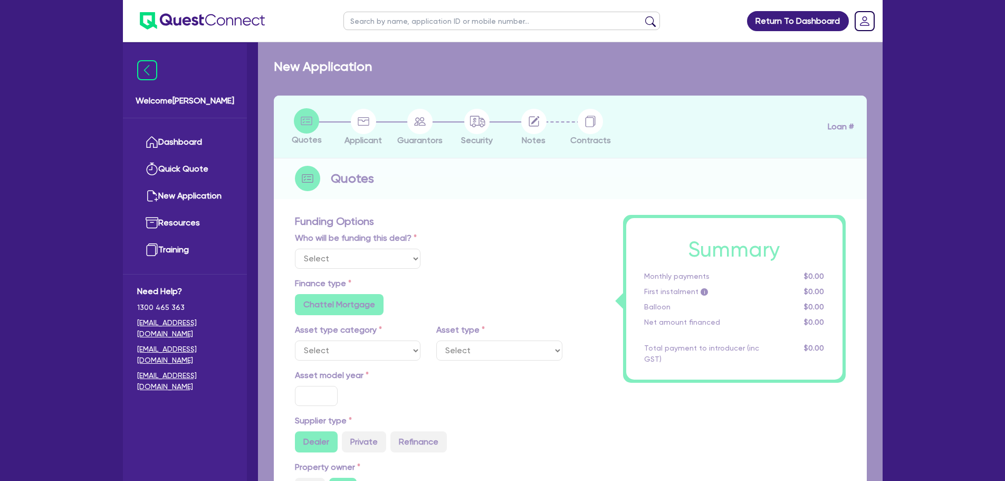
select select "Quest Finance - Own Book"
select select "CARS_AND_LIGHT_TRUCKS"
type input "2025"
radio input "true"
type input "58,000"
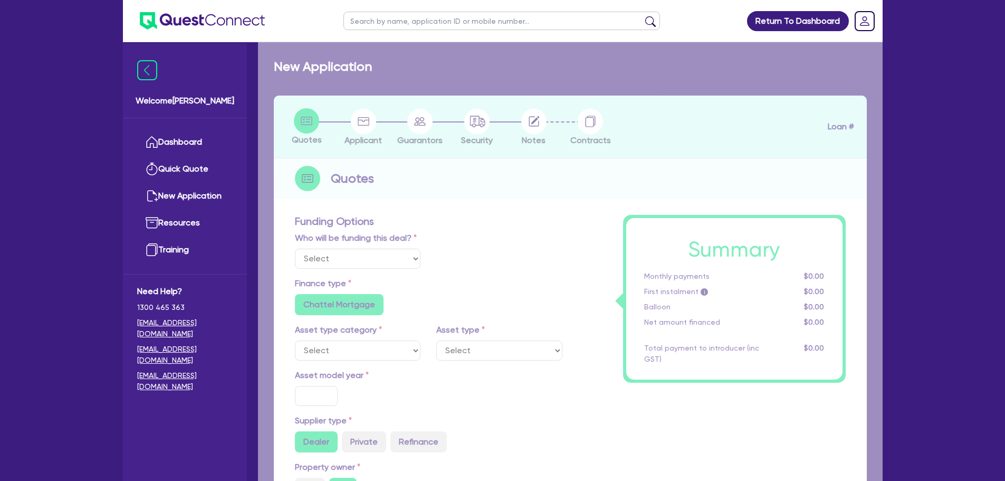
type input "30"
type input "17,400"
type input "8"
type input "4,640"
type input "17.95"
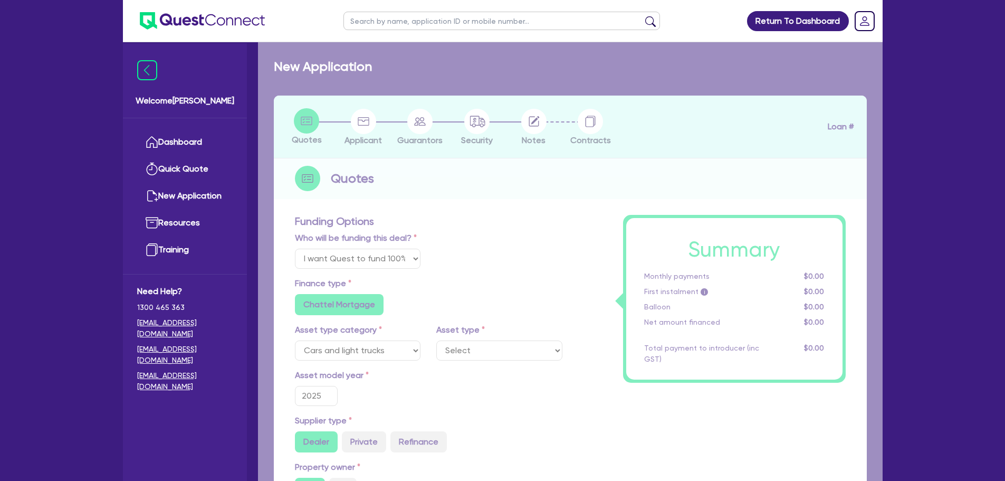
select select "PASSENGER_VEHICLES"
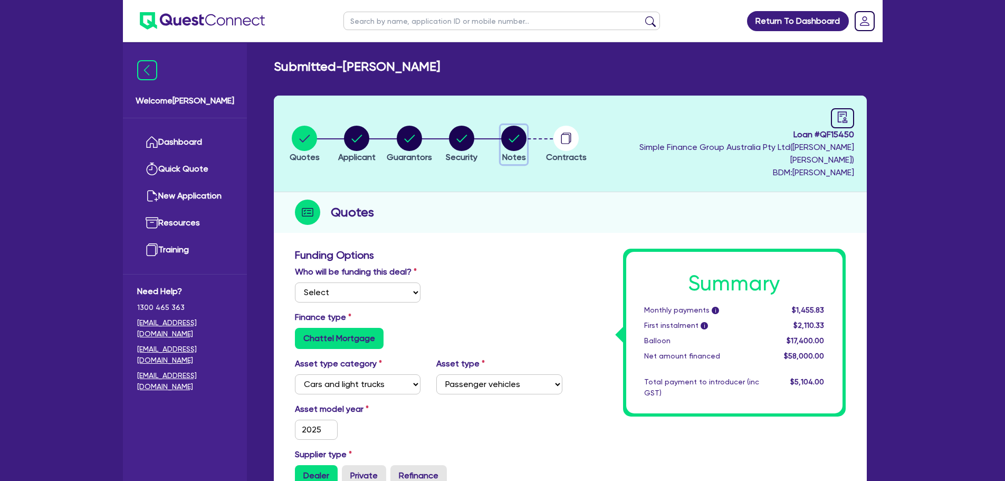
click at [521, 136] on icon "button" at bounding box center [513, 138] width 25 height 25
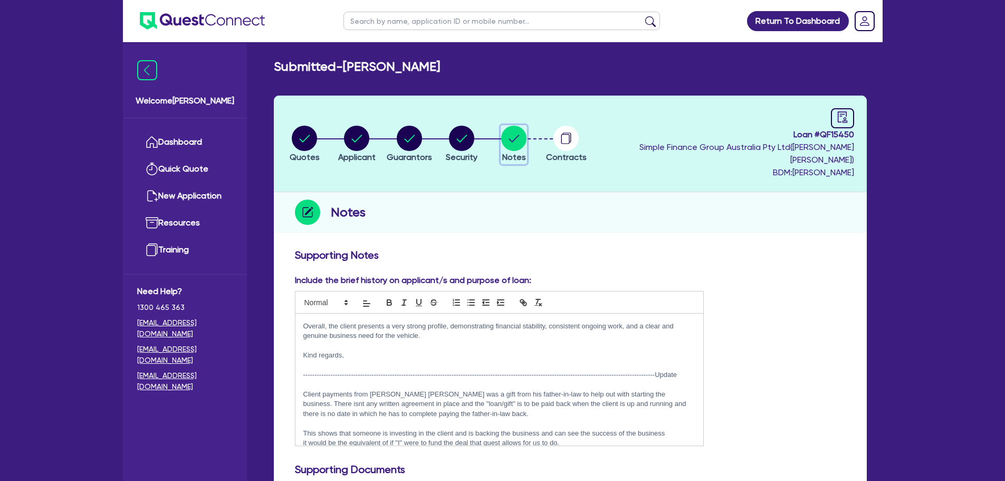
scroll to position [143, 0]
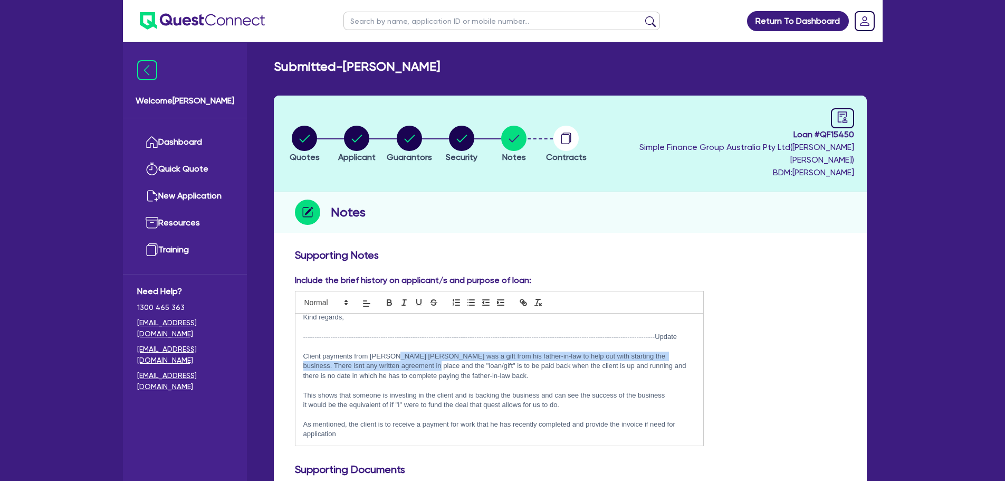
drag, startPoint x: 401, startPoint y: 346, endPoint x: 419, endPoint y: 349, distance: 18.2
click at [419, 351] on p "Client payments from [PERSON_NAME] [PERSON_NAME] was a gift from his father-in-…" at bounding box center [499, 365] width 392 height 29
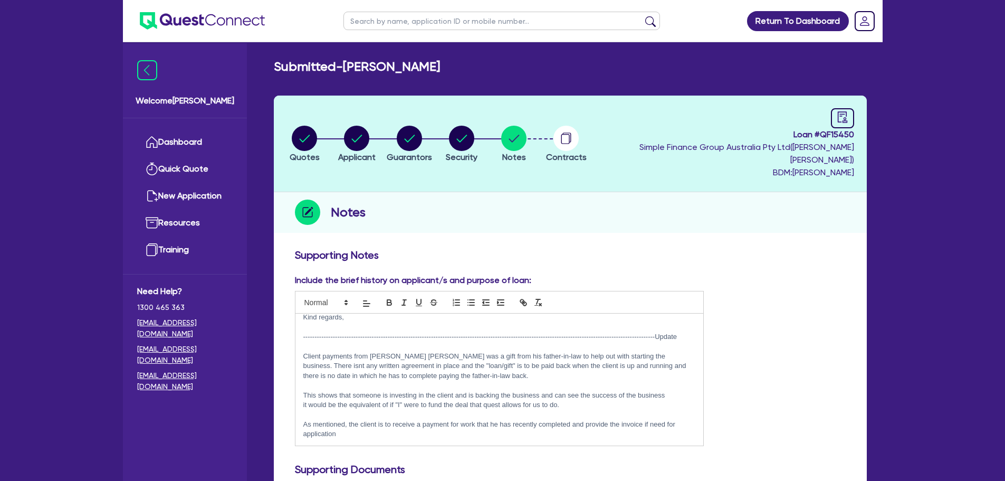
click at [424, 365] on p "Client payments from [PERSON_NAME] [PERSON_NAME] was a gift from his father-in-…" at bounding box center [499, 365] width 392 height 29
drag, startPoint x: 468, startPoint y: 353, endPoint x: 502, endPoint y: 351, distance: 33.8
click at [502, 351] on p "Client payments from [PERSON_NAME] [PERSON_NAME] was a gift from his father-in-…" at bounding box center [499, 365] width 392 height 29
click at [534, 380] on p at bounding box center [499, 384] width 392 height 9
drag, startPoint x: 331, startPoint y: 366, endPoint x: 390, endPoint y: 366, distance: 59.1
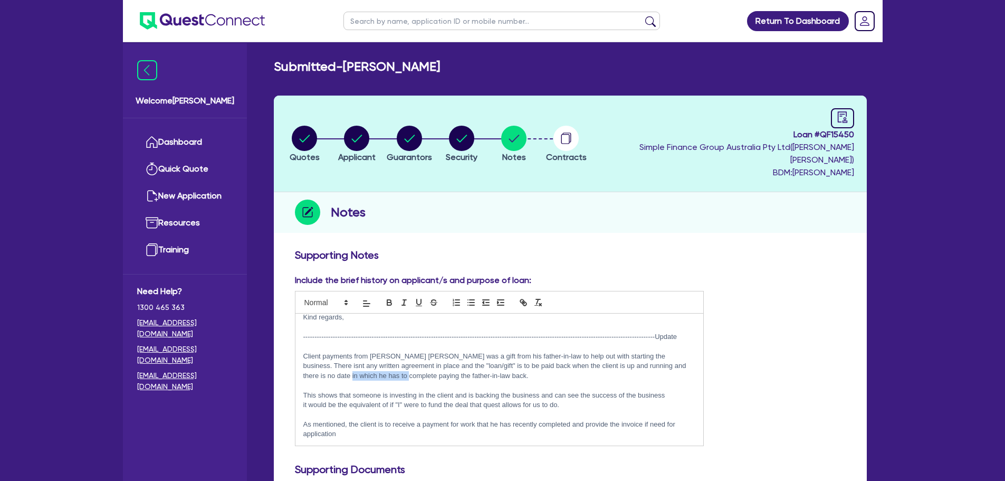
click at [390, 366] on p "Client payments from [PERSON_NAME] [PERSON_NAME] was a gift from his father-in-…" at bounding box center [499, 365] width 392 height 29
click at [344, 400] on p "it would be the equivalent of if "I" were to fund the deal that quest allows fo…" at bounding box center [499, 404] width 392 height 9
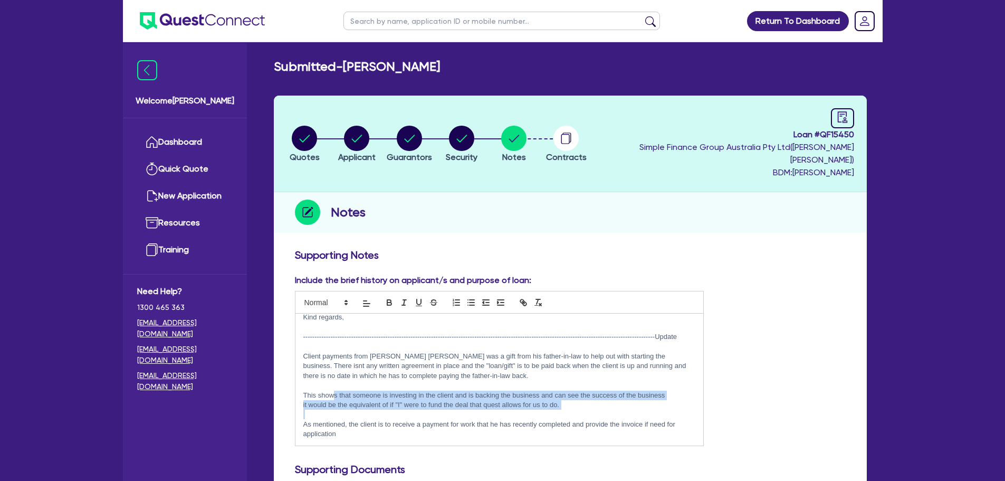
drag, startPoint x: 336, startPoint y: 382, endPoint x: 506, endPoint y: 401, distance: 171.9
click at [487, 403] on div "My client has worked in the plastic welding industry his entire career, buildin…" at bounding box center [499, 379] width 408 height 132
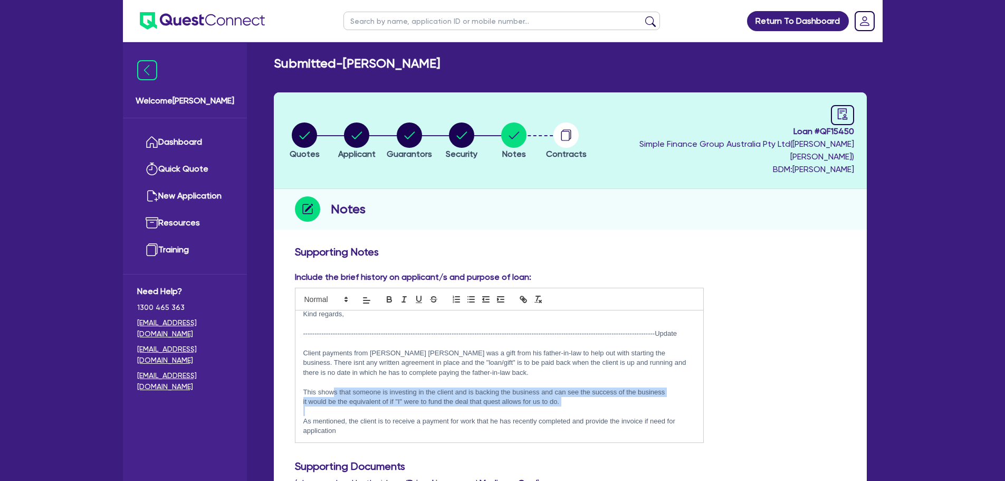
scroll to position [53, 0]
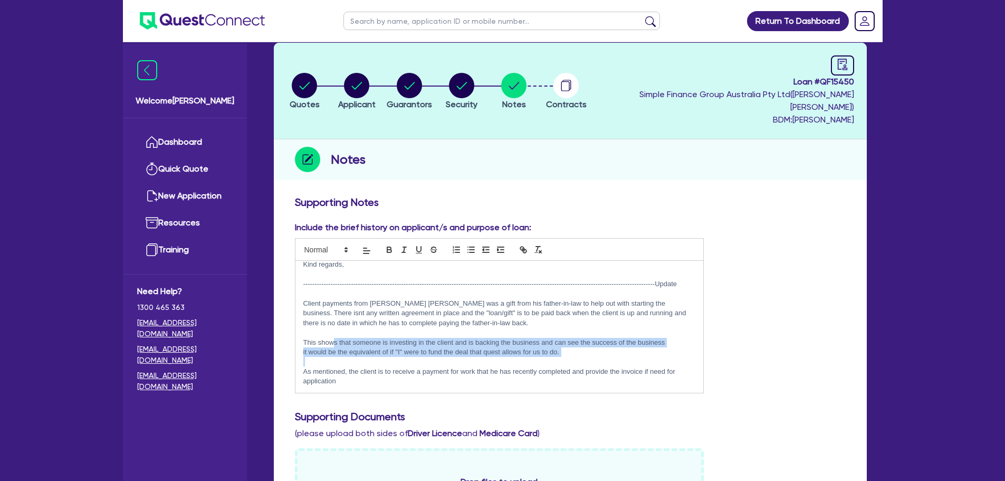
drag, startPoint x: 355, startPoint y: 359, endPoint x: 508, endPoint y: 369, distance: 153.8
click at [508, 369] on p "As mentioned, the client is to receive a payment for work that he has recently …" at bounding box center [499, 377] width 392 height 20
click at [425, 347] on p "it would be the equivalent of if "I" were to fund the deal that quest allows fo…" at bounding box center [499, 351] width 392 height 9
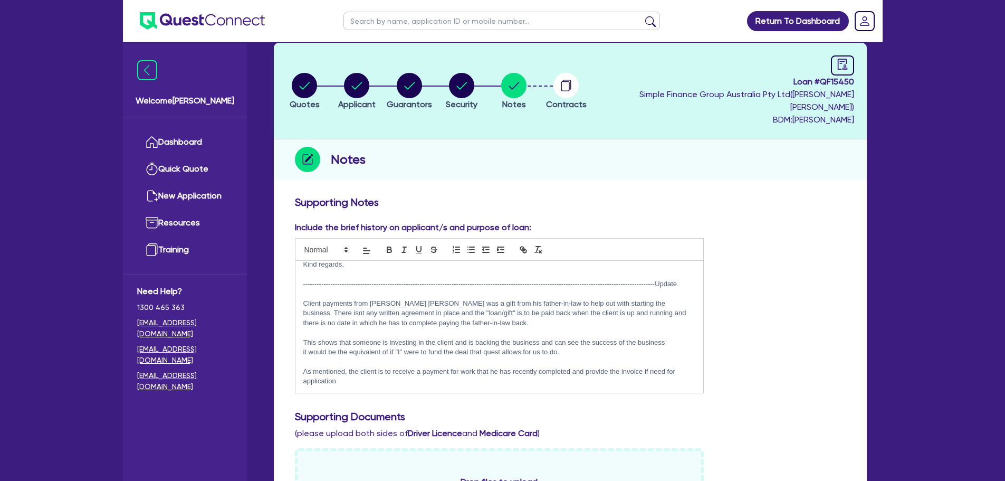
drag, startPoint x: 298, startPoint y: 290, endPoint x: 655, endPoint y: 393, distance: 372.3
click at [655, 393] on div "Include the brief history on applicant/s and purpose of loan: My client has wor…" at bounding box center [570, 485] width 567 height 529
copy div "Client payments from [PERSON_NAME] [PERSON_NAME] was a gift from his father-in-…"
click at [188, 141] on link "Dashboard" at bounding box center [184, 142] width 95 height 27
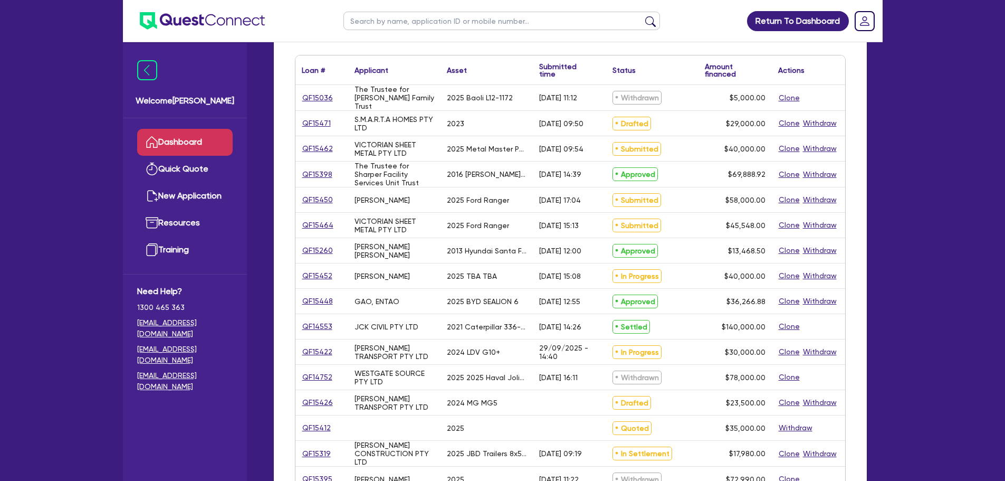
scroll to position [158, 0]
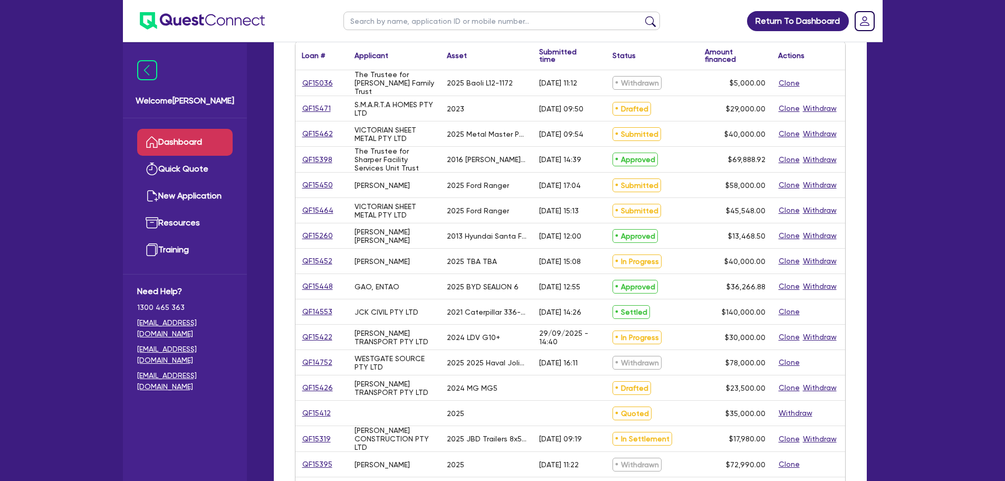
click at [212, 135] on link "Dashboard" at bounding box center [184, 142] width 95 height 27
click at [189, 142] on link "Dashboard" at bounding box center [184, 142] width 95 height 27
